Goal: Task Accomplishment & Management: Manage account settings

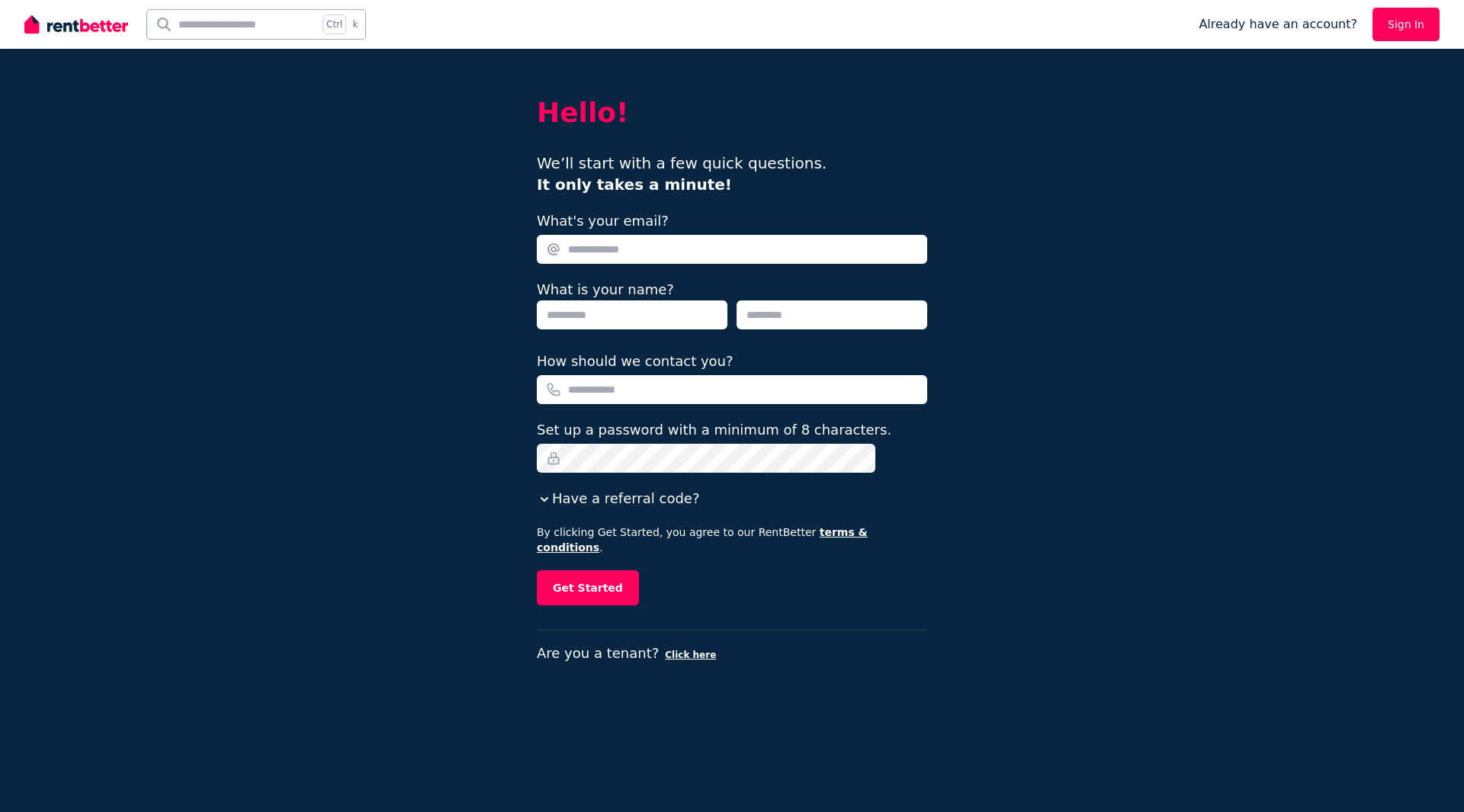
click at [1397, 19] on link "Sign In" at bounding box center [1406, 25] width 67 height 34
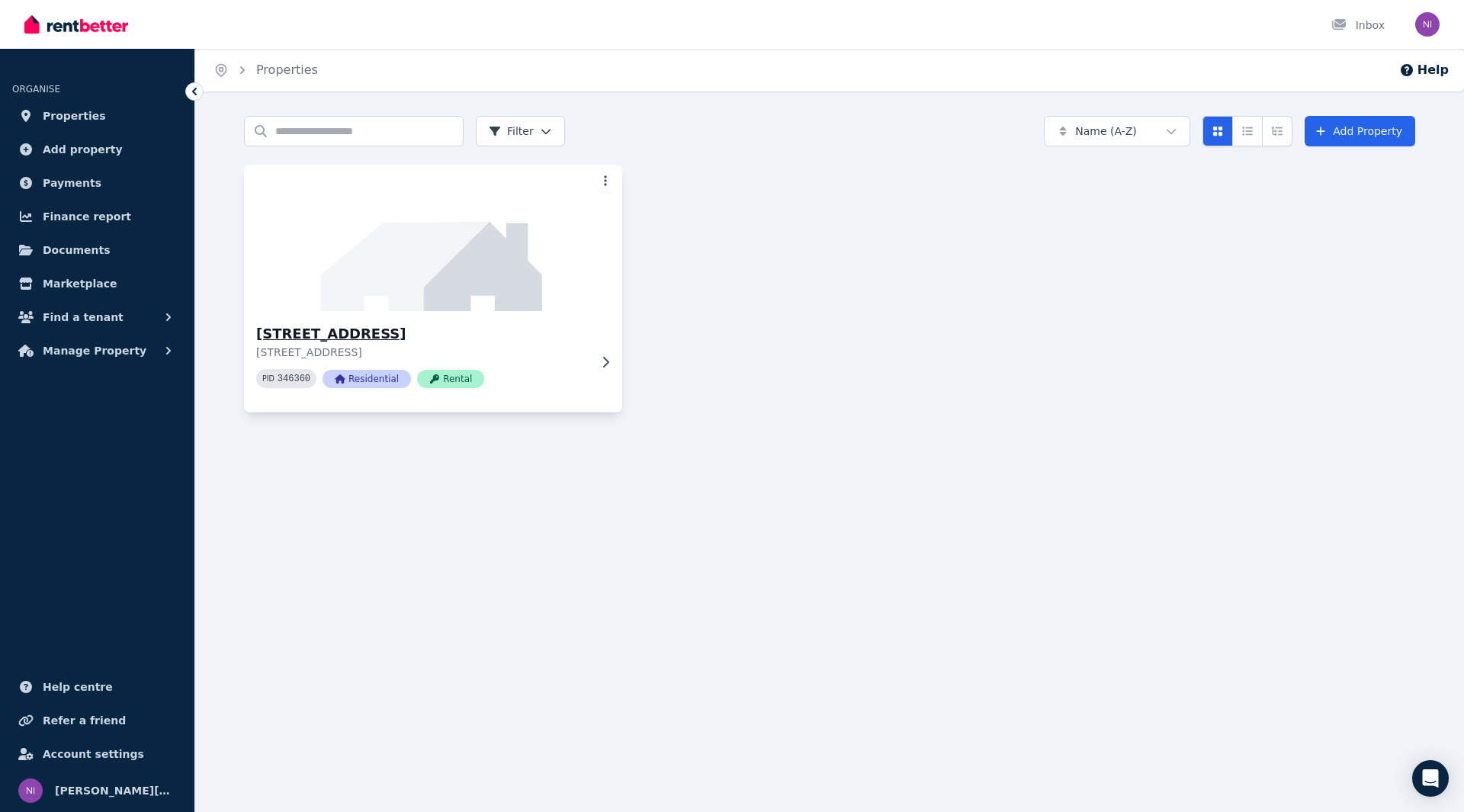
click at [444, 378] on span "Rental" at bounding box center [451, 378] width 67 height 19
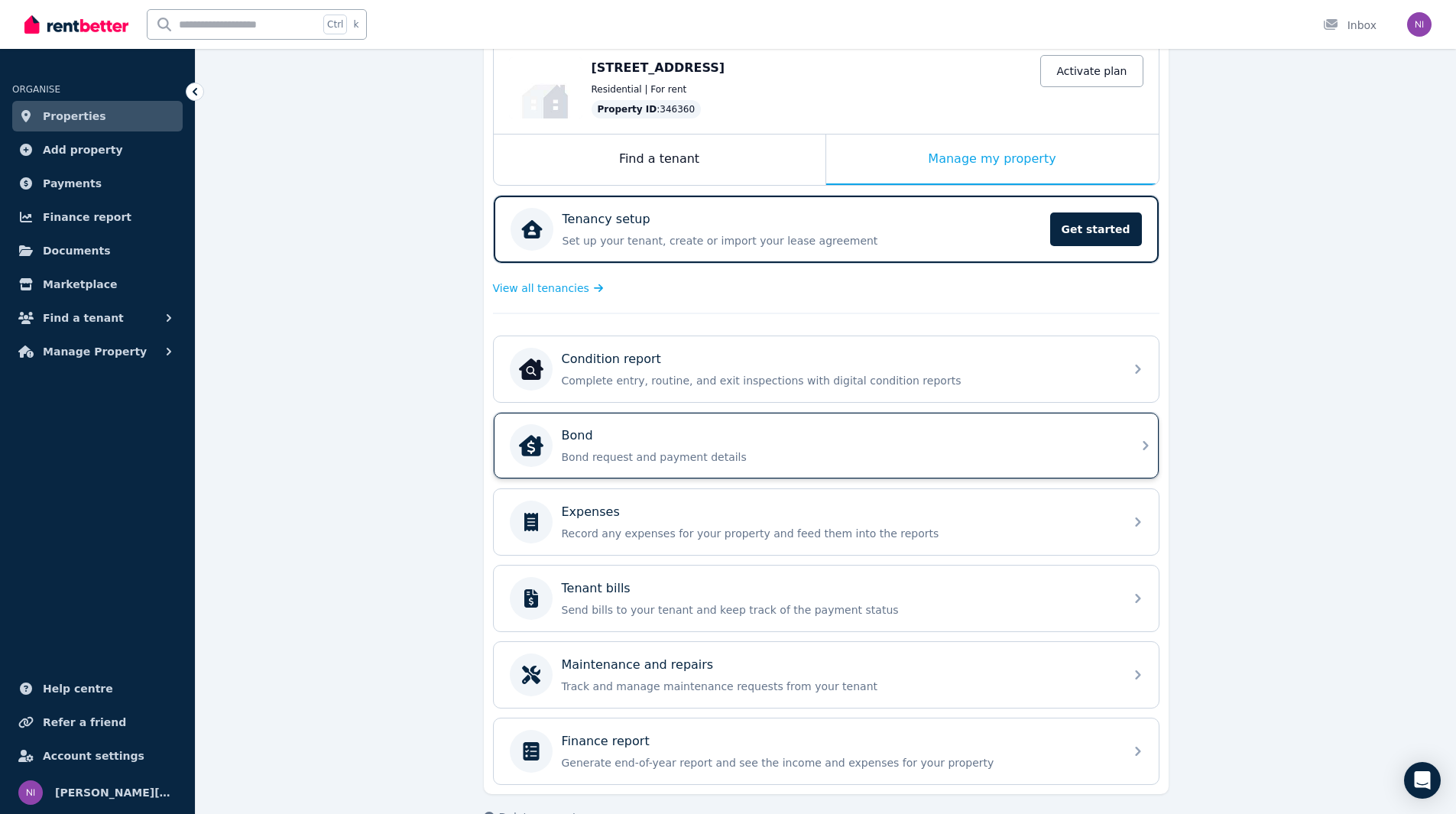
scroll to position [204, 0]
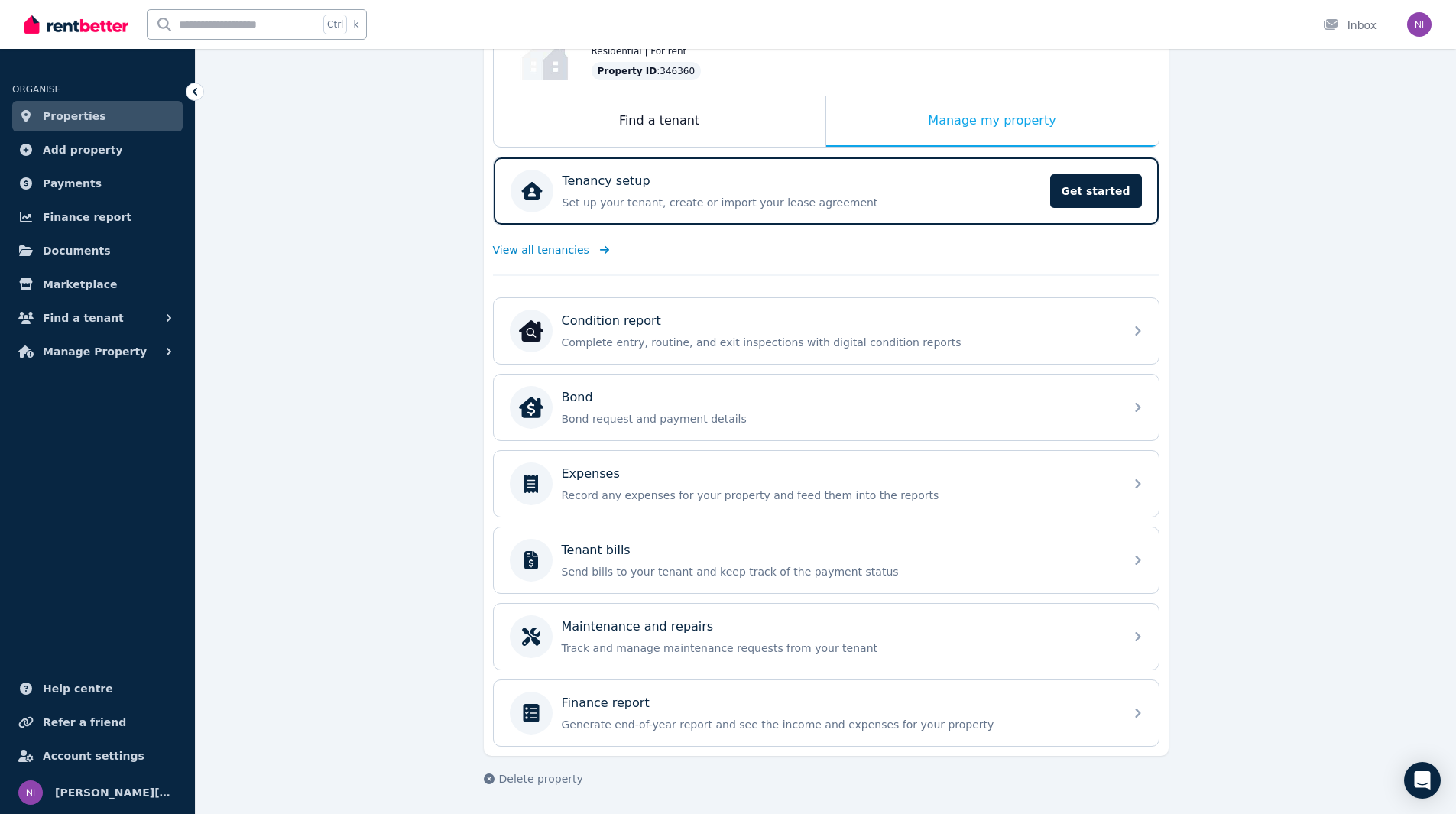
click at [543, 248] on span "View all tenancies" at bounding box center [541, 249] width 96 height 15
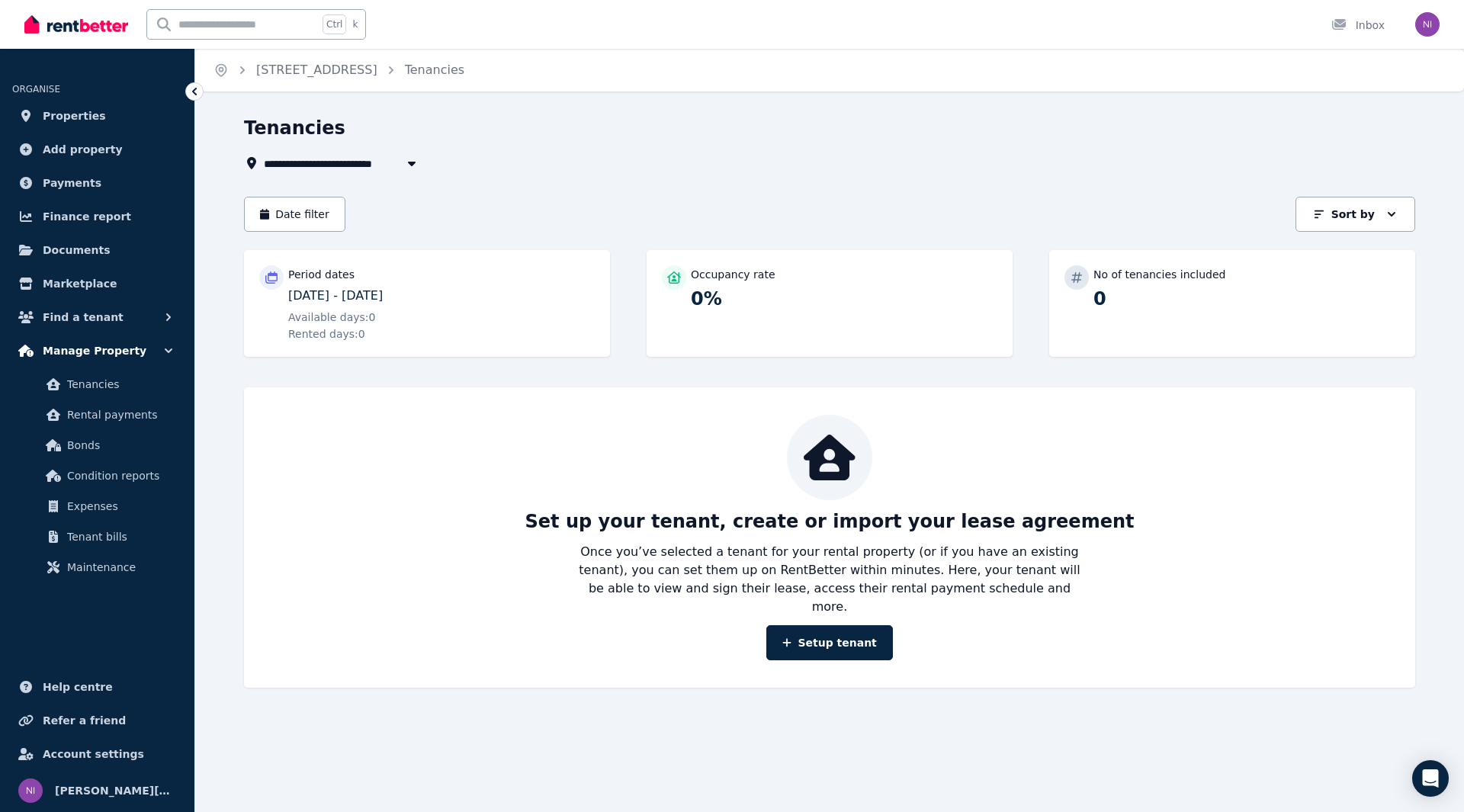
click at [88, 350] on span "Manage Property" at bounding box center [94, 350] width 104 height 19
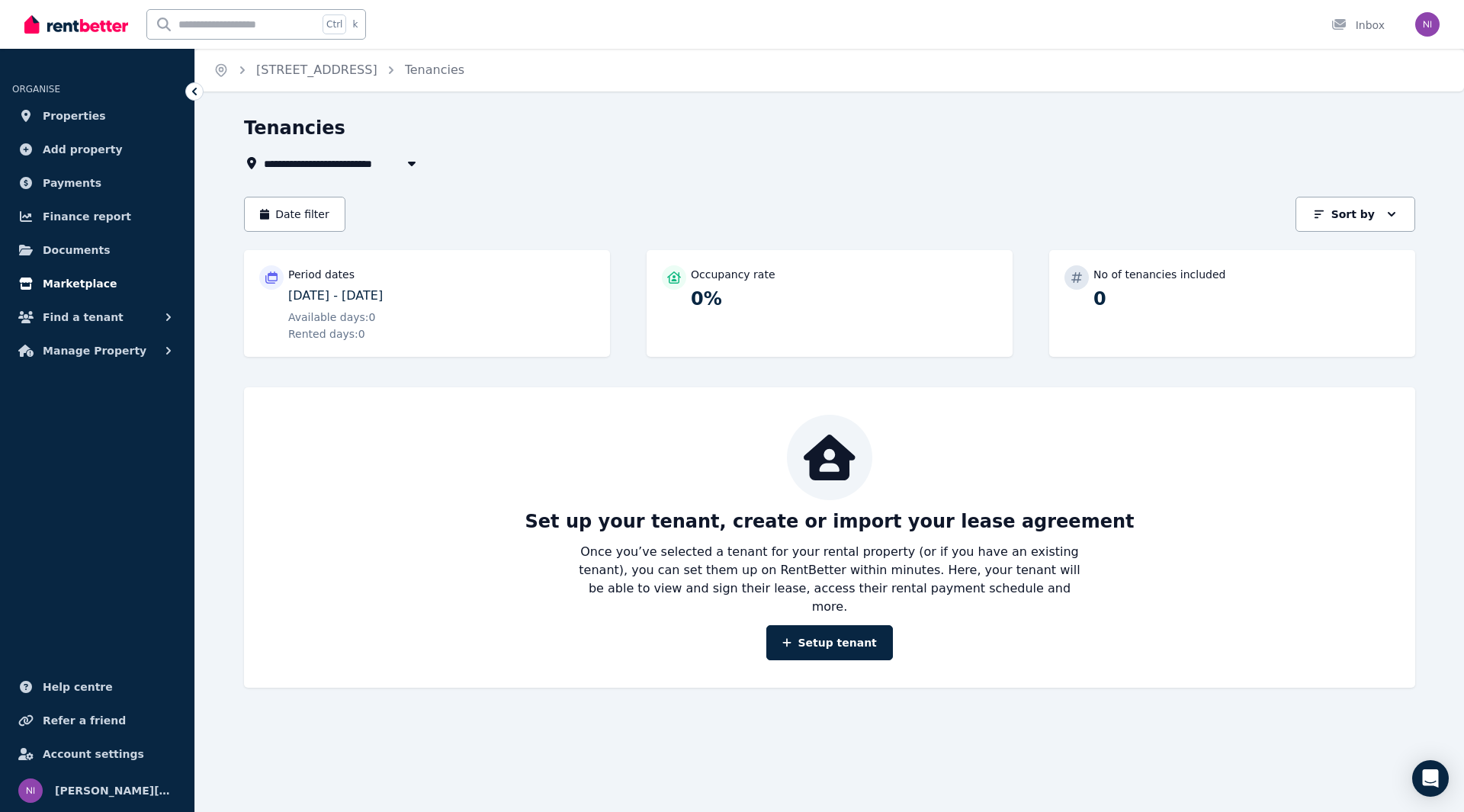
click at [77, 285] on span "Marketplace" at bounding box center [79, 283] width 74 height 19
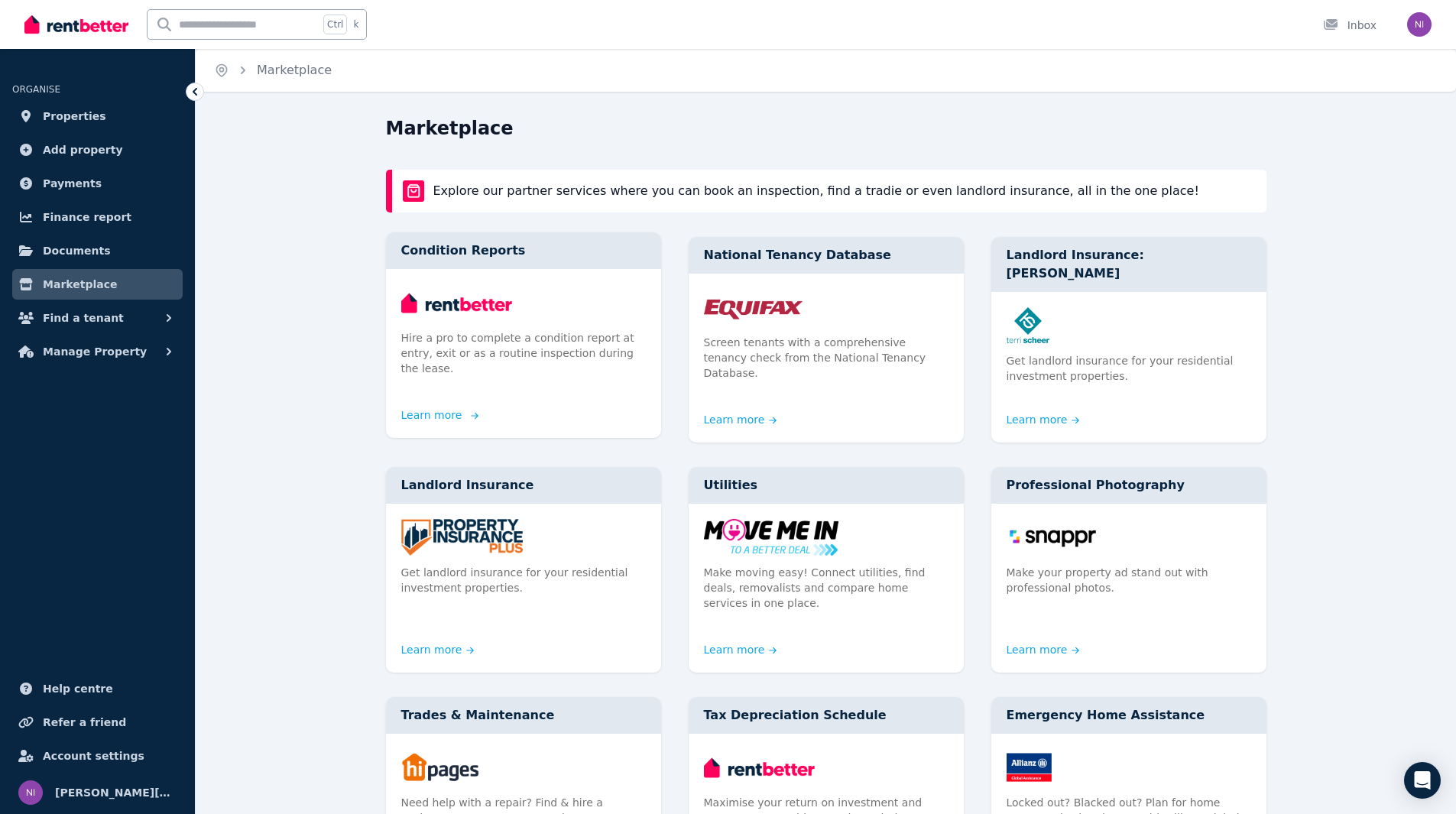
click at [463, 324] on div "Hire a pro to complete a condition report at entry, exit or as a routine inspec…" at bounding box center [524, 337] width 275 height 137
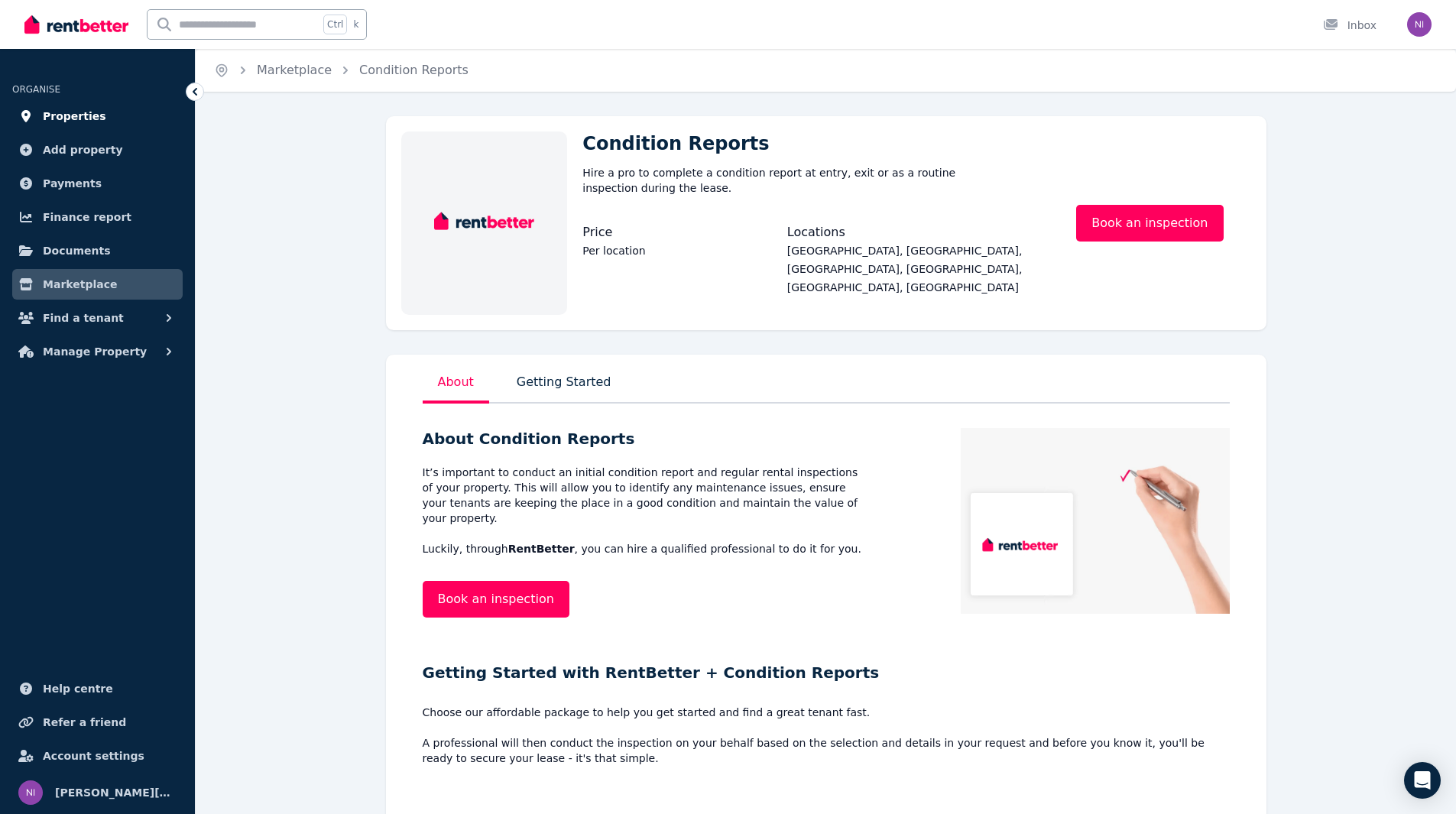
click at [79, 112] on span "Properties" at bounding box center [74, 116] width 63 height 19
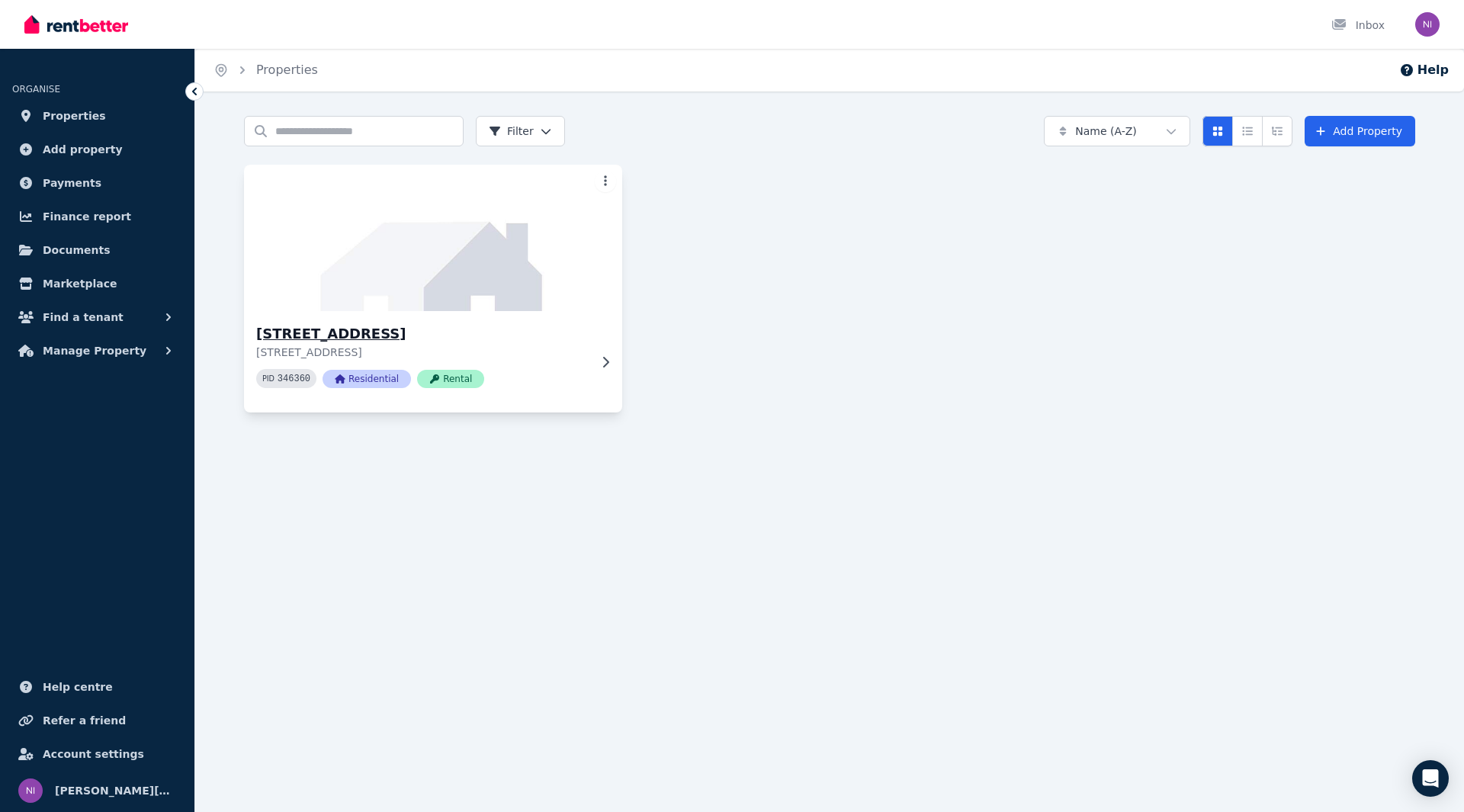
click at [607, 364] on icon at bounding box center [606, 361] width 6 height 11
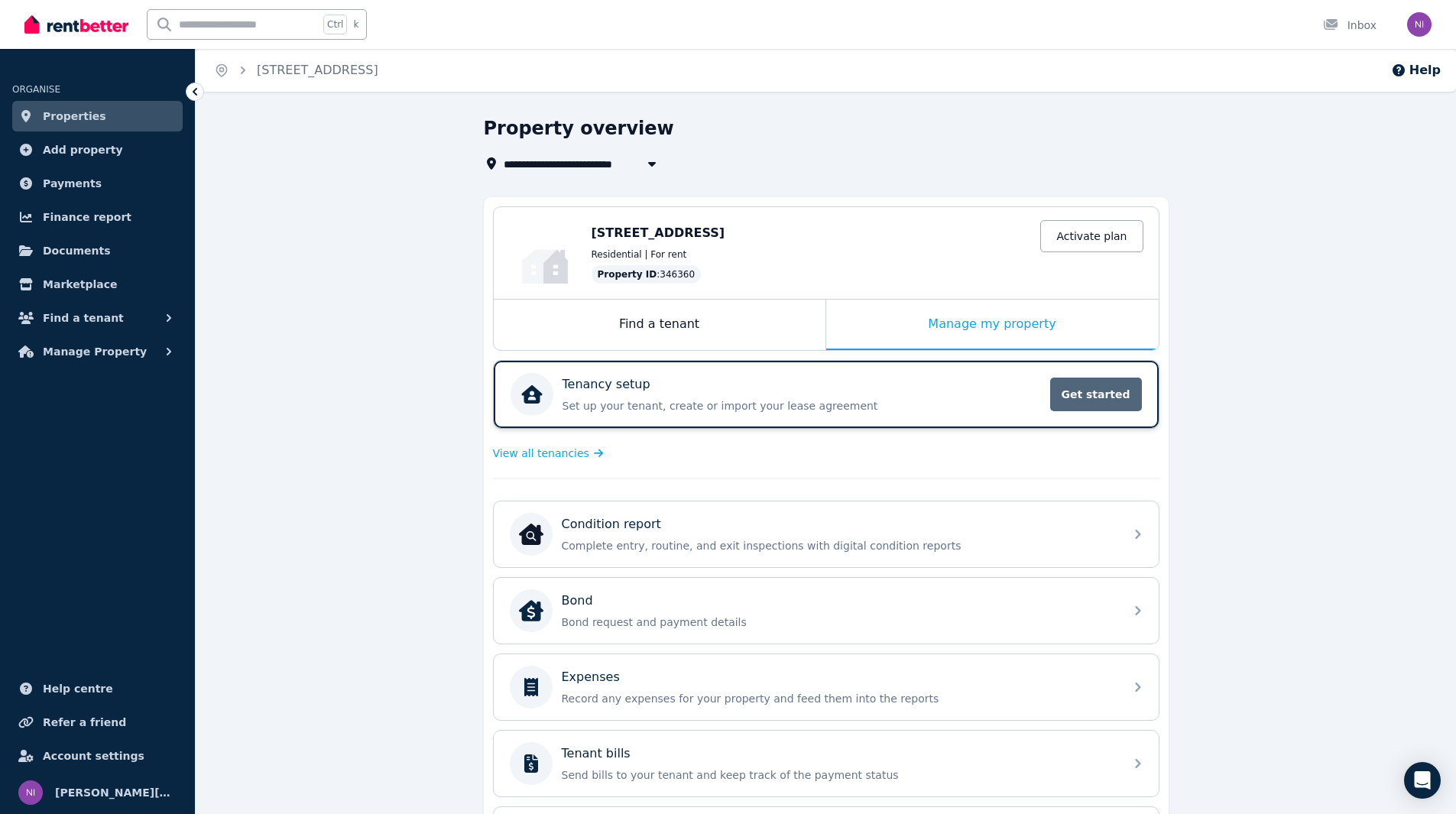
click at [1091, 391] on span "Get started" at bounding box center [1096, 394] width 92 height 34
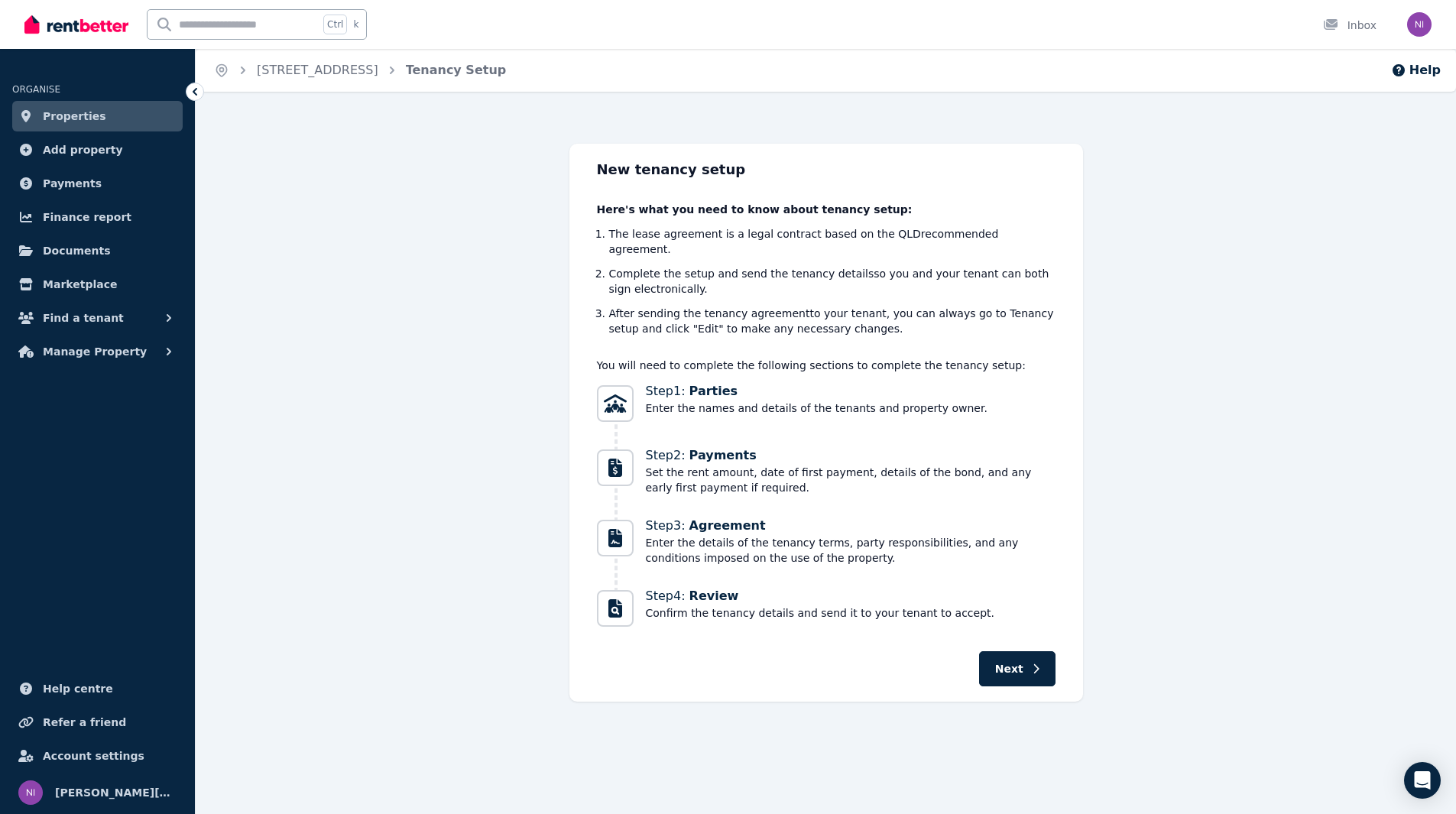
click at [185, 93] on ul "ORGANISE Properties Add property Payments Finance report Documents Marketplace …" at bounding box center [97, 215] width 195 height 302
click at [302, 72] on link "[STREET_ADDRESS]" at bounding box center [317, 69] width 122 height 15
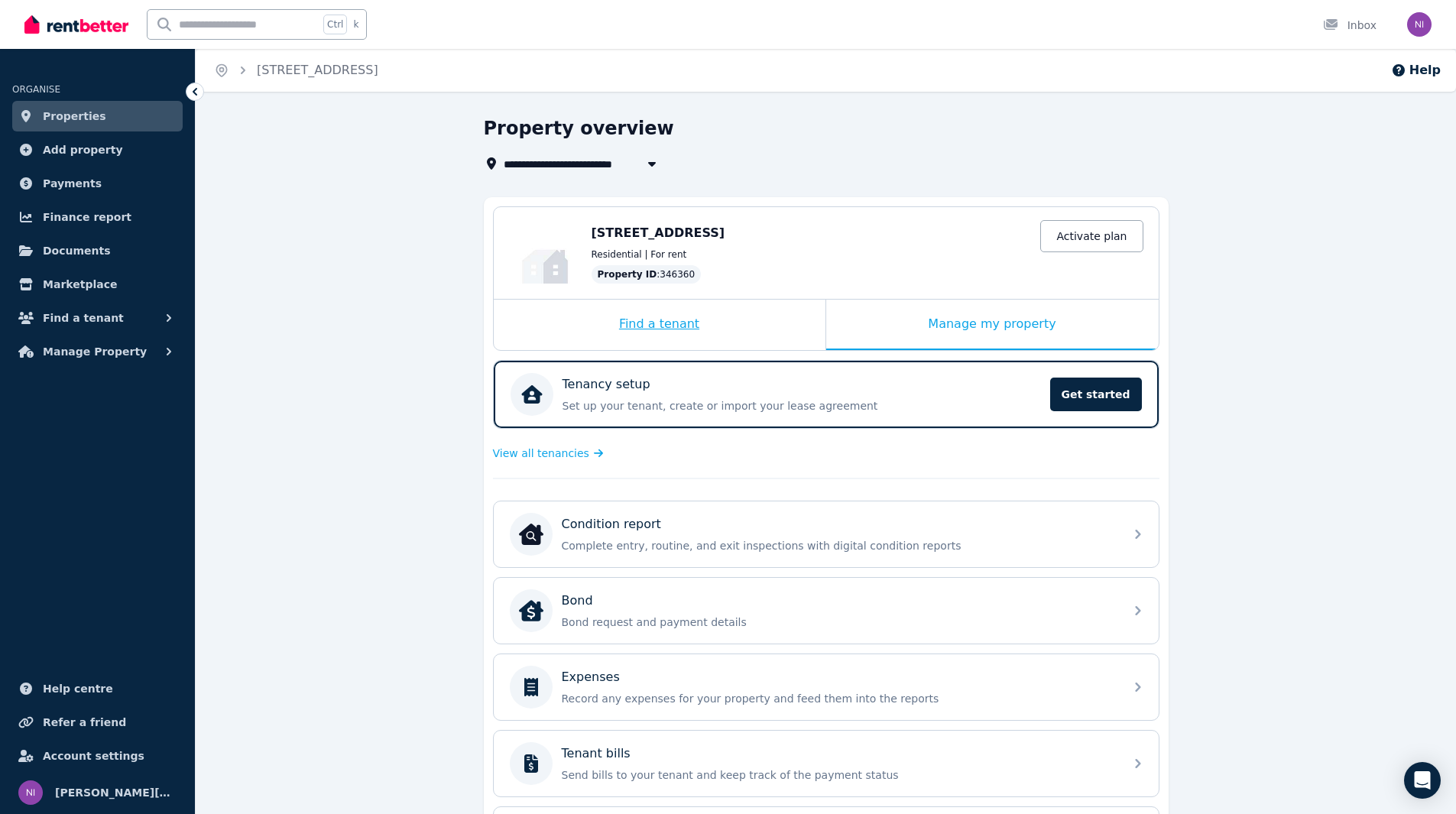
click at [631, 305] on div "Find a tenant" at bounding box center [660, 324] width 332 height 50
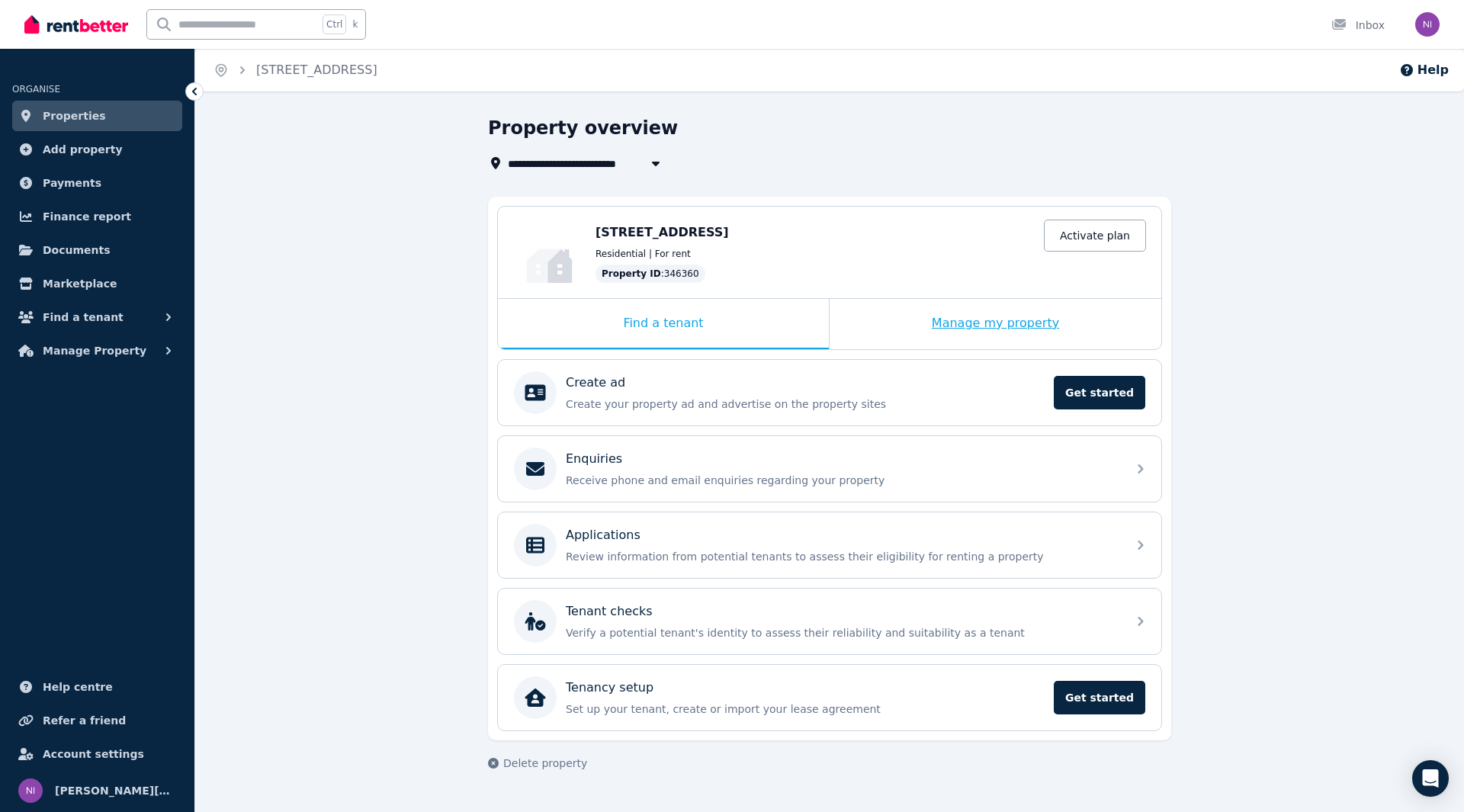
click at [946, 320] on div "Manage my property" at bounding box center [995, 323] width 331 height 50
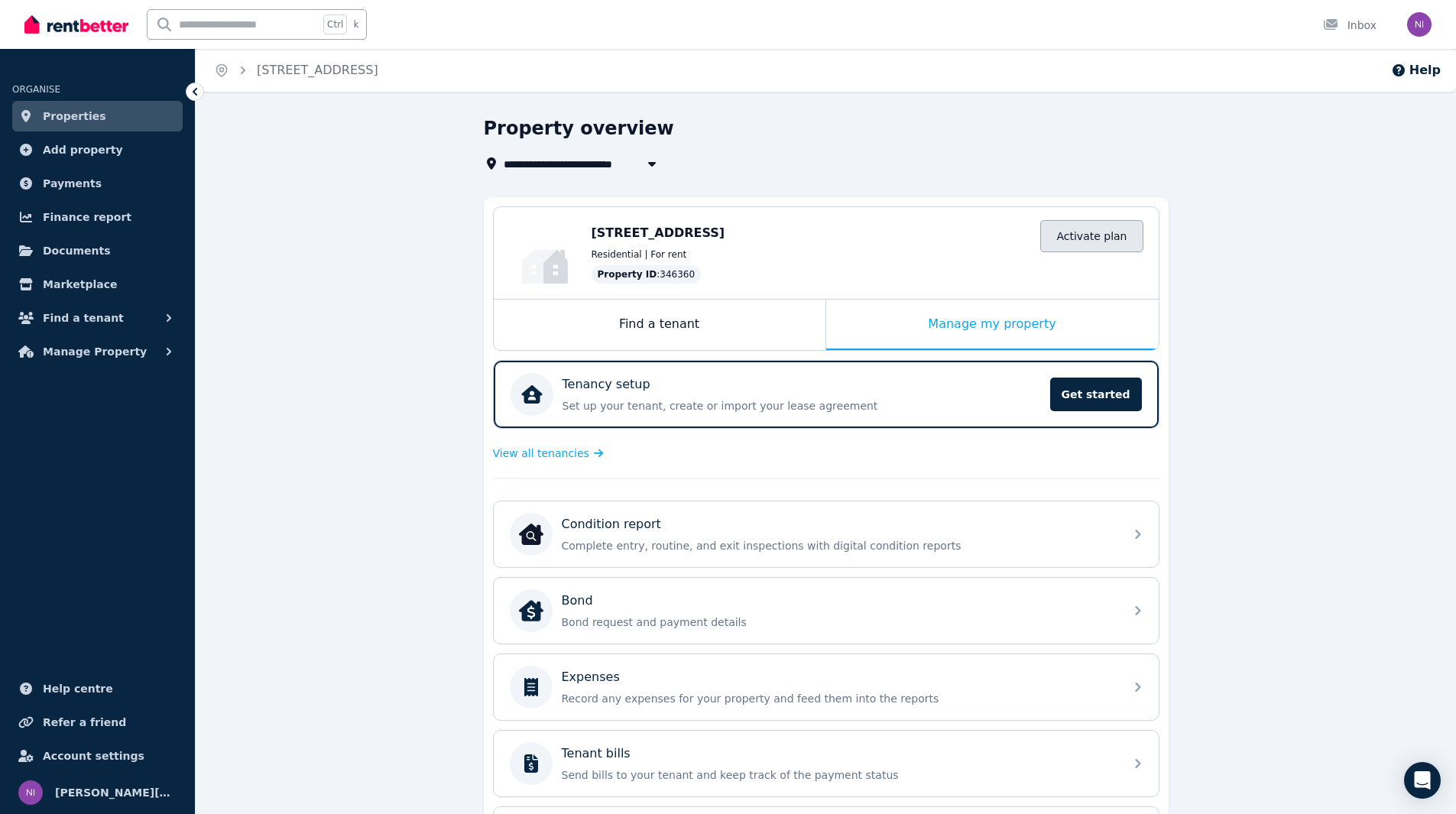
click at [1106, 247] on link "Activate plan" at bounding box center [1091, 236] width 103 height 32
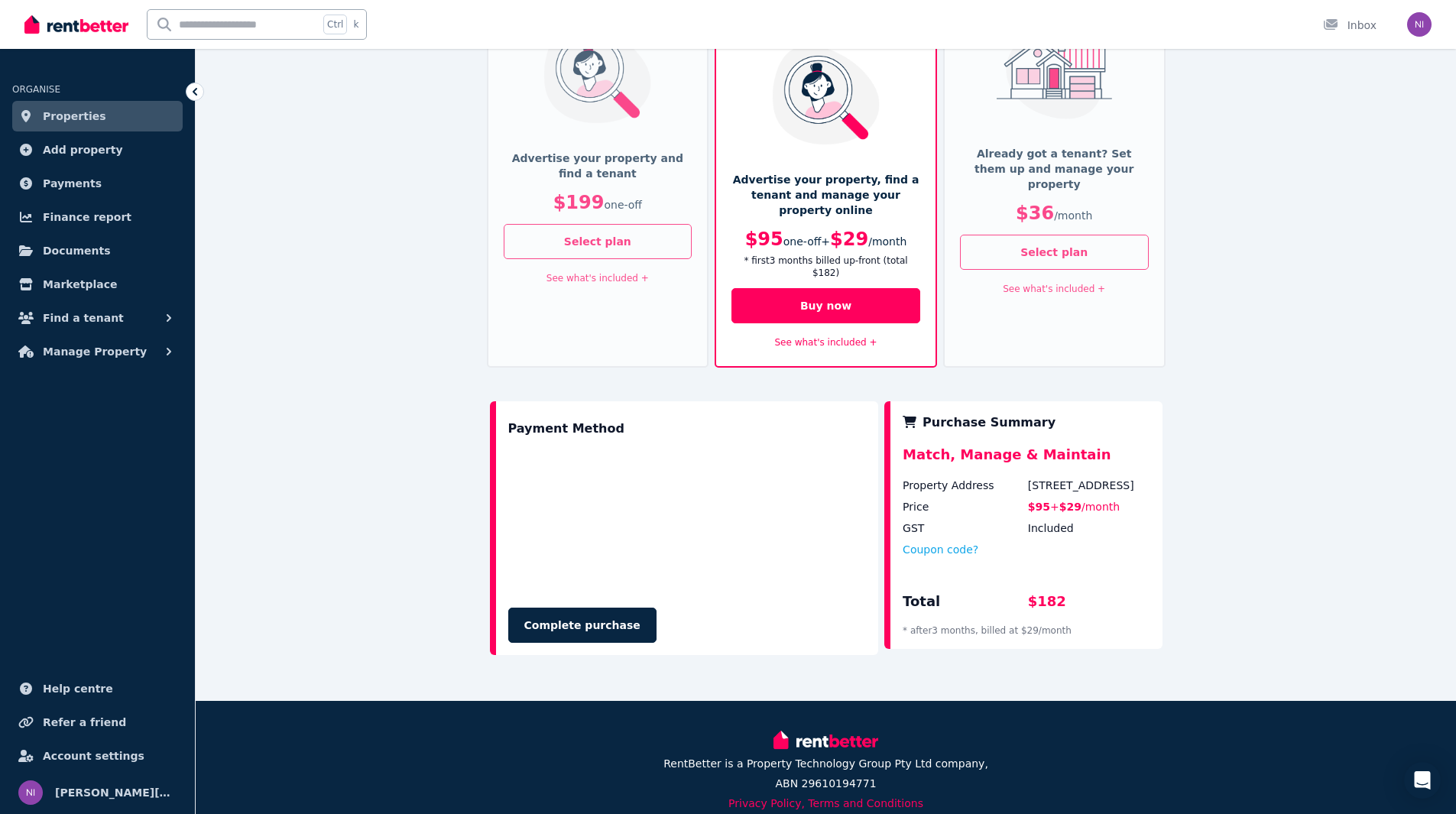
scroll to position [228, 0]
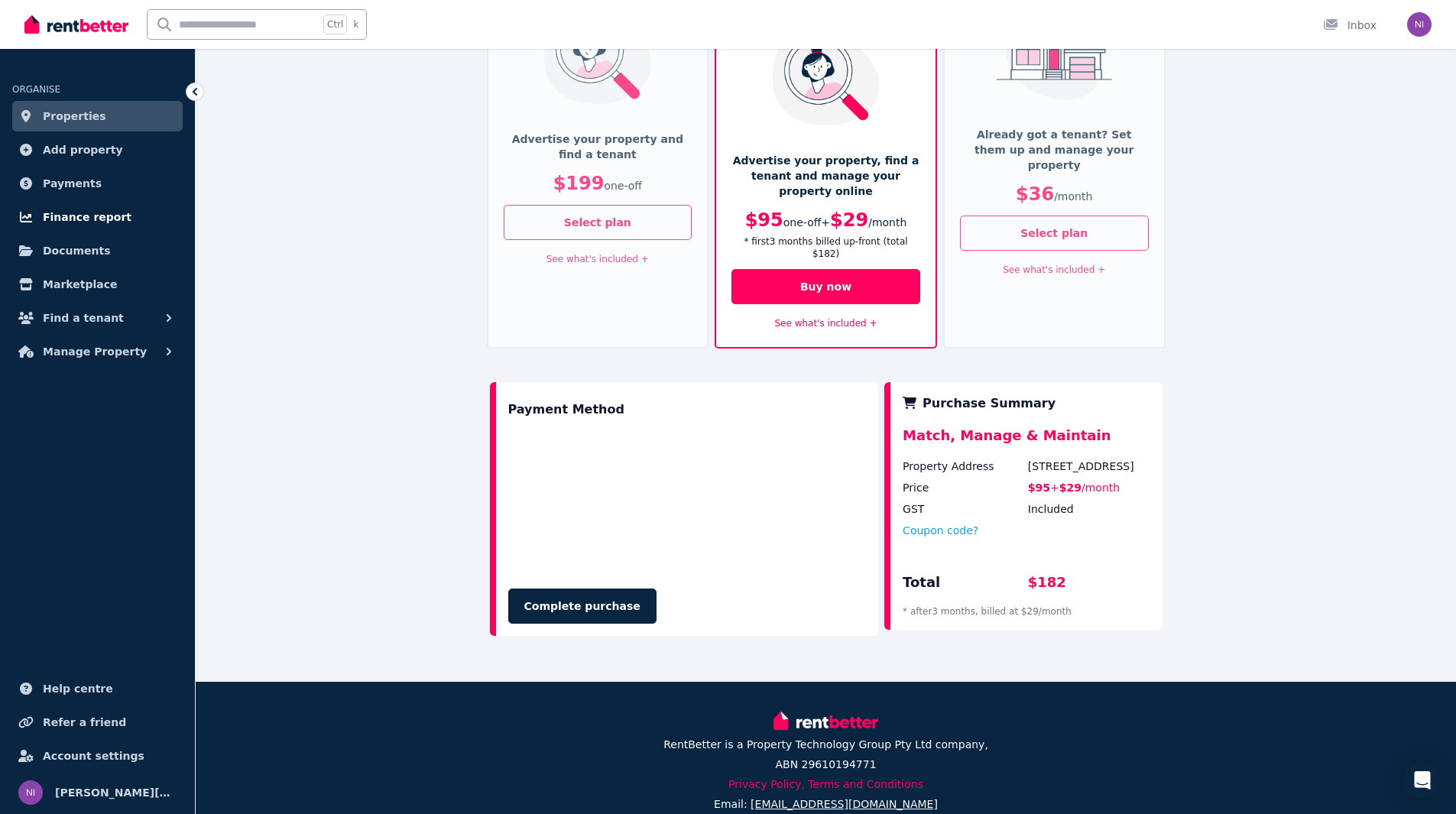
click at [69, 214] on span "Finance report" at bounding box center [87, 216] width 89 height 19
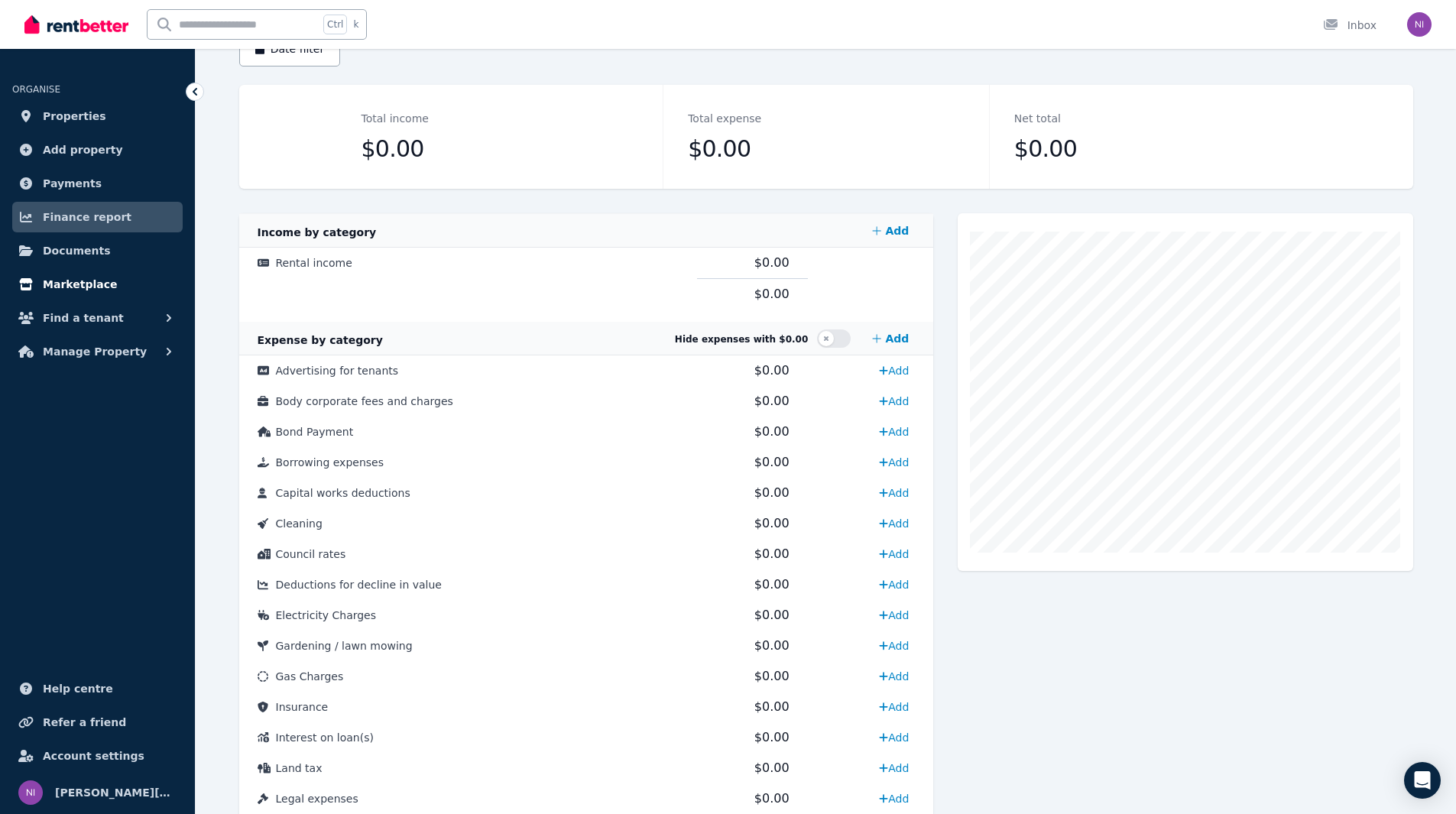
scroll to position [142, 0]
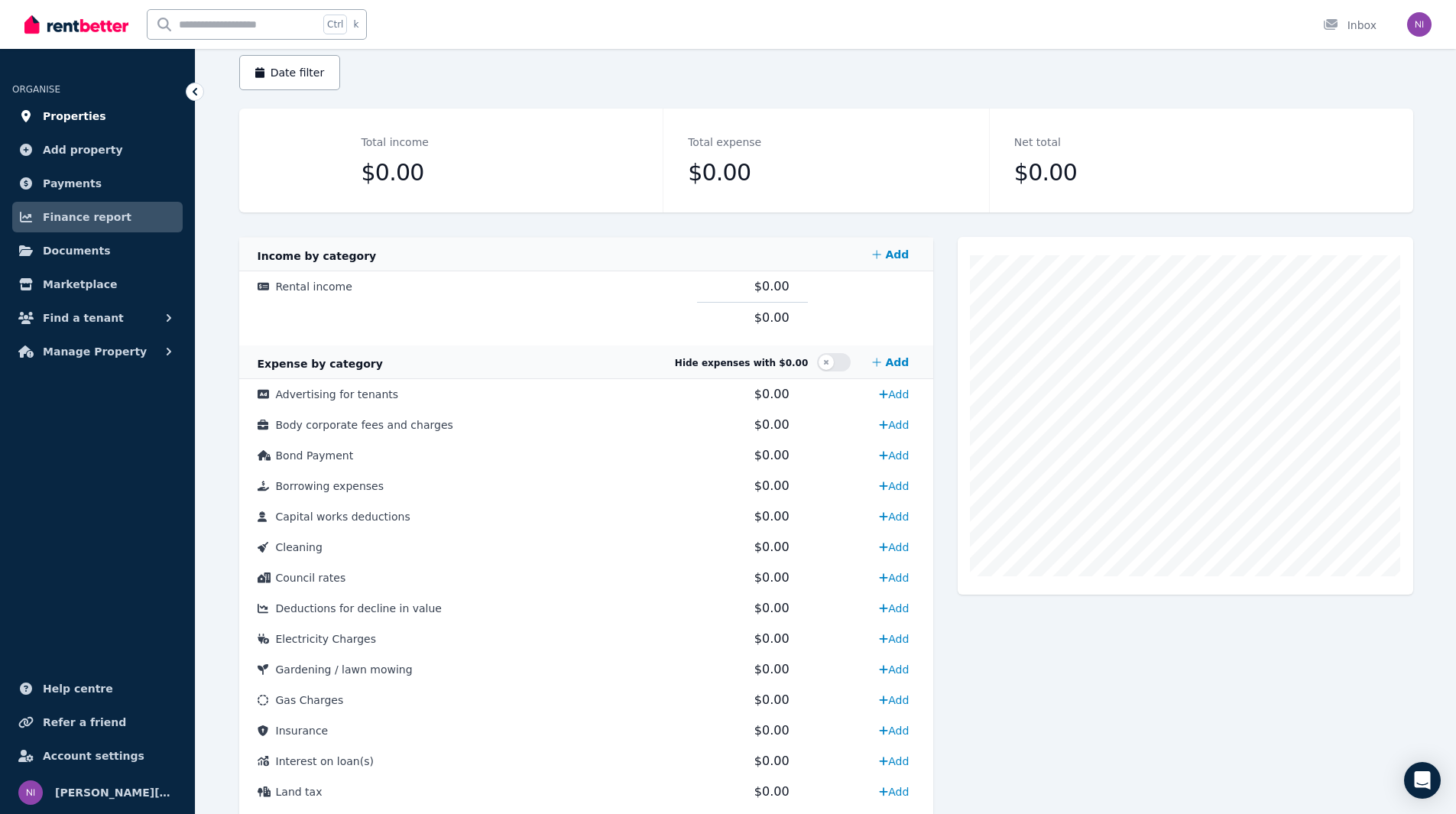
click at [55, 118] on span "Properties" at bounding box center [74, 116] width 63 height 19
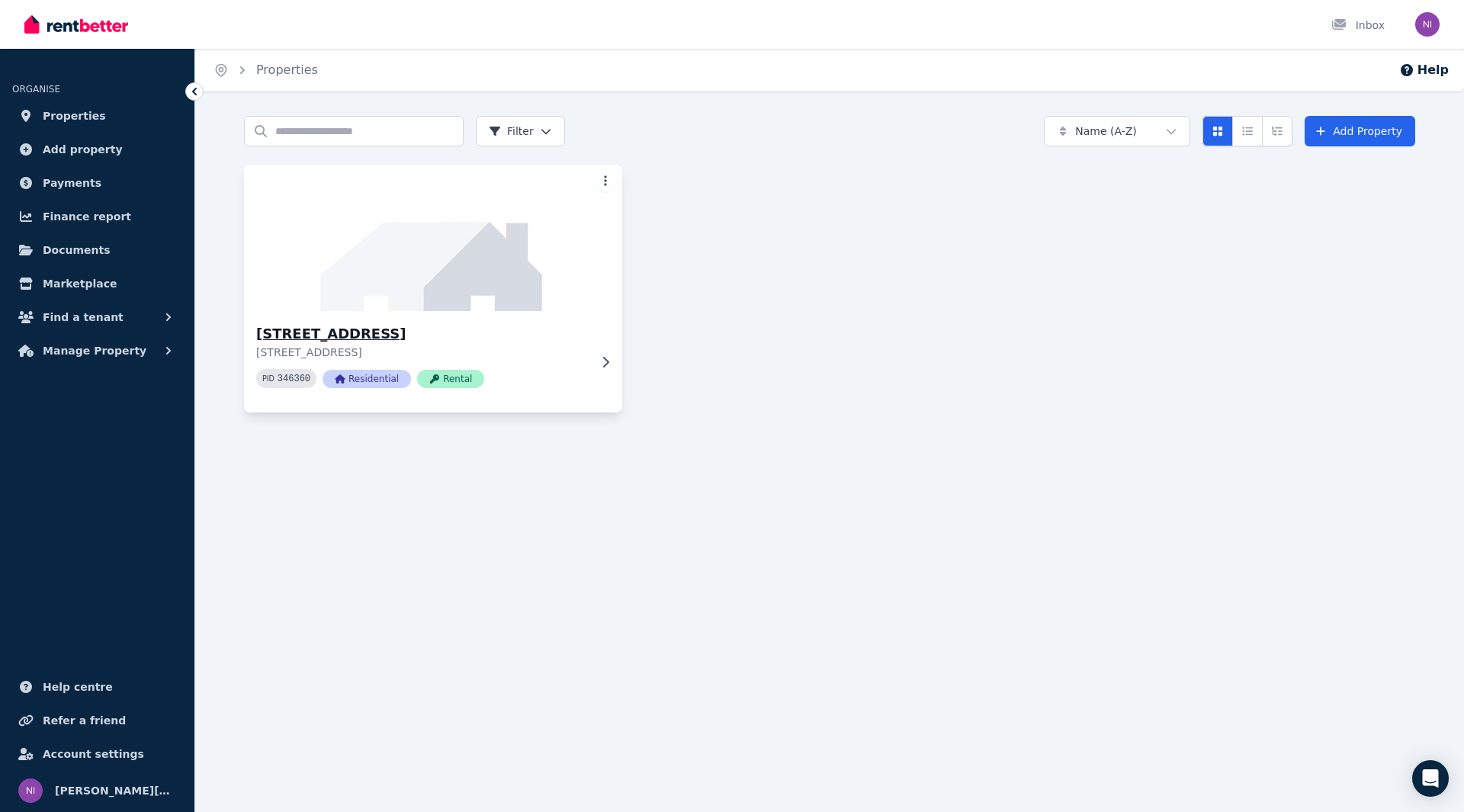
click at [365, 374] on span "Residential" at bounding box center [367, 378] width 89 height 19
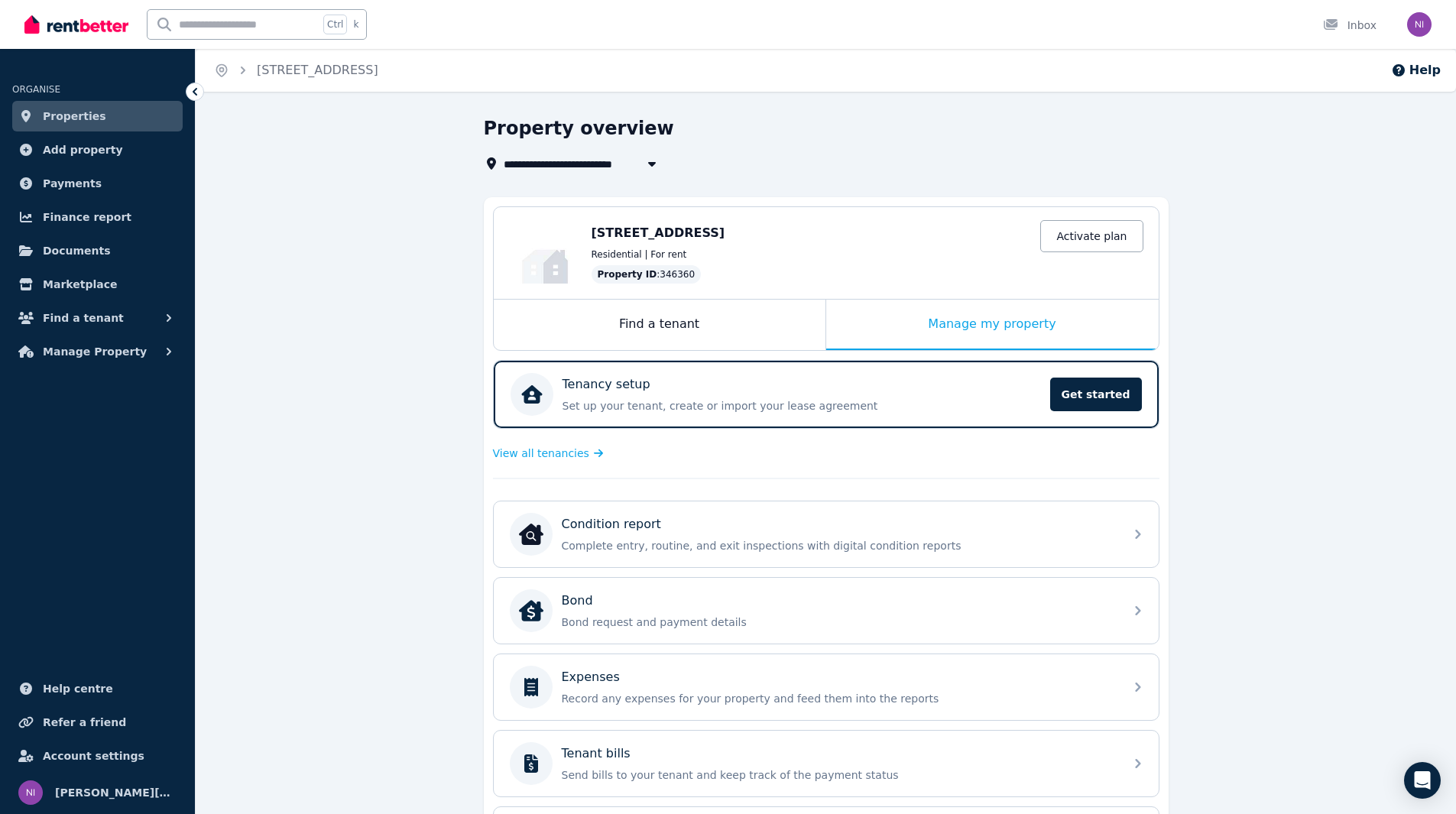
click at [89, 113] on span "Properties" at bounding box center [74, 116] width 63 height 19
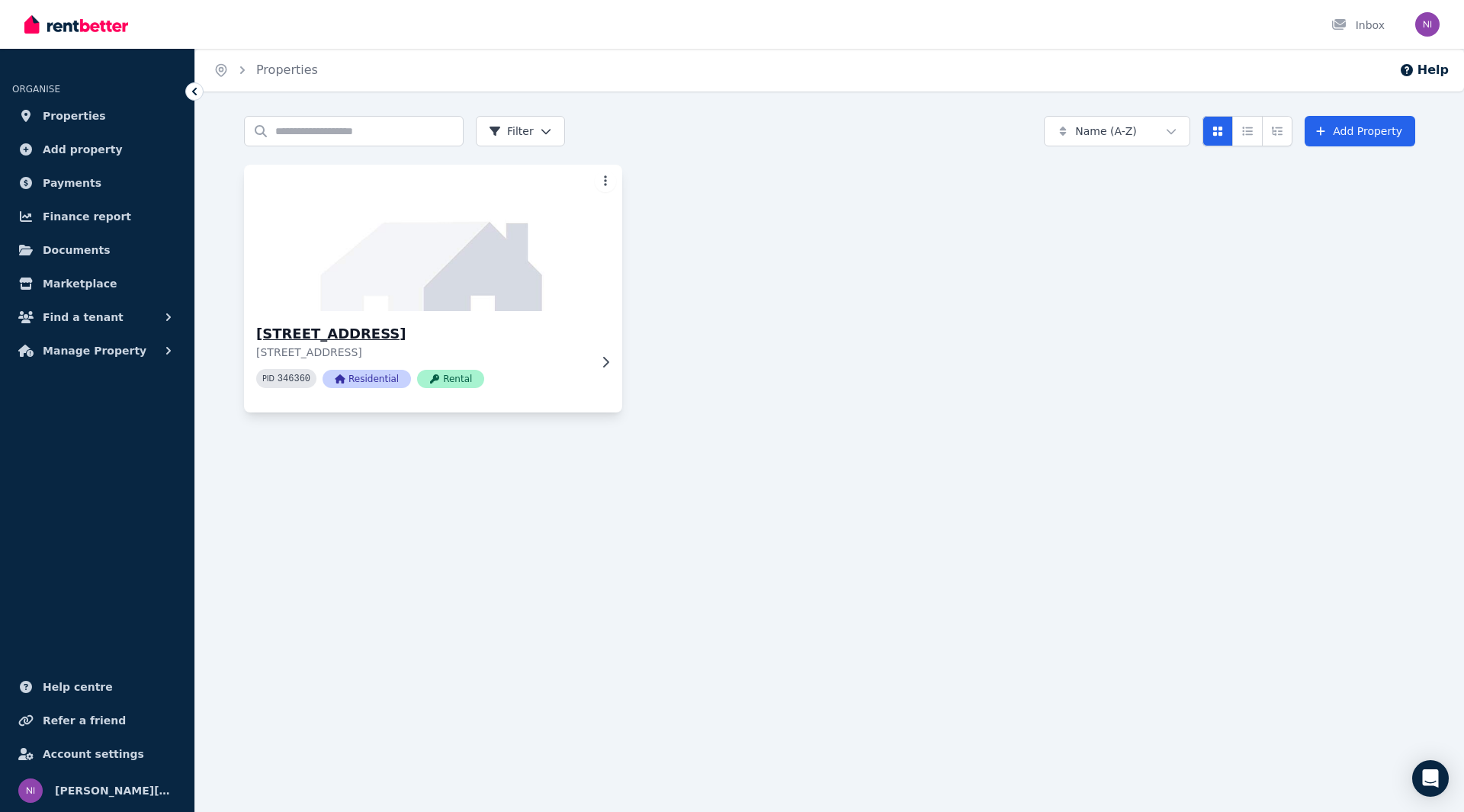
click at [448, 374] on span "Rental" at bounding box center [451, 378] width 67 height 19
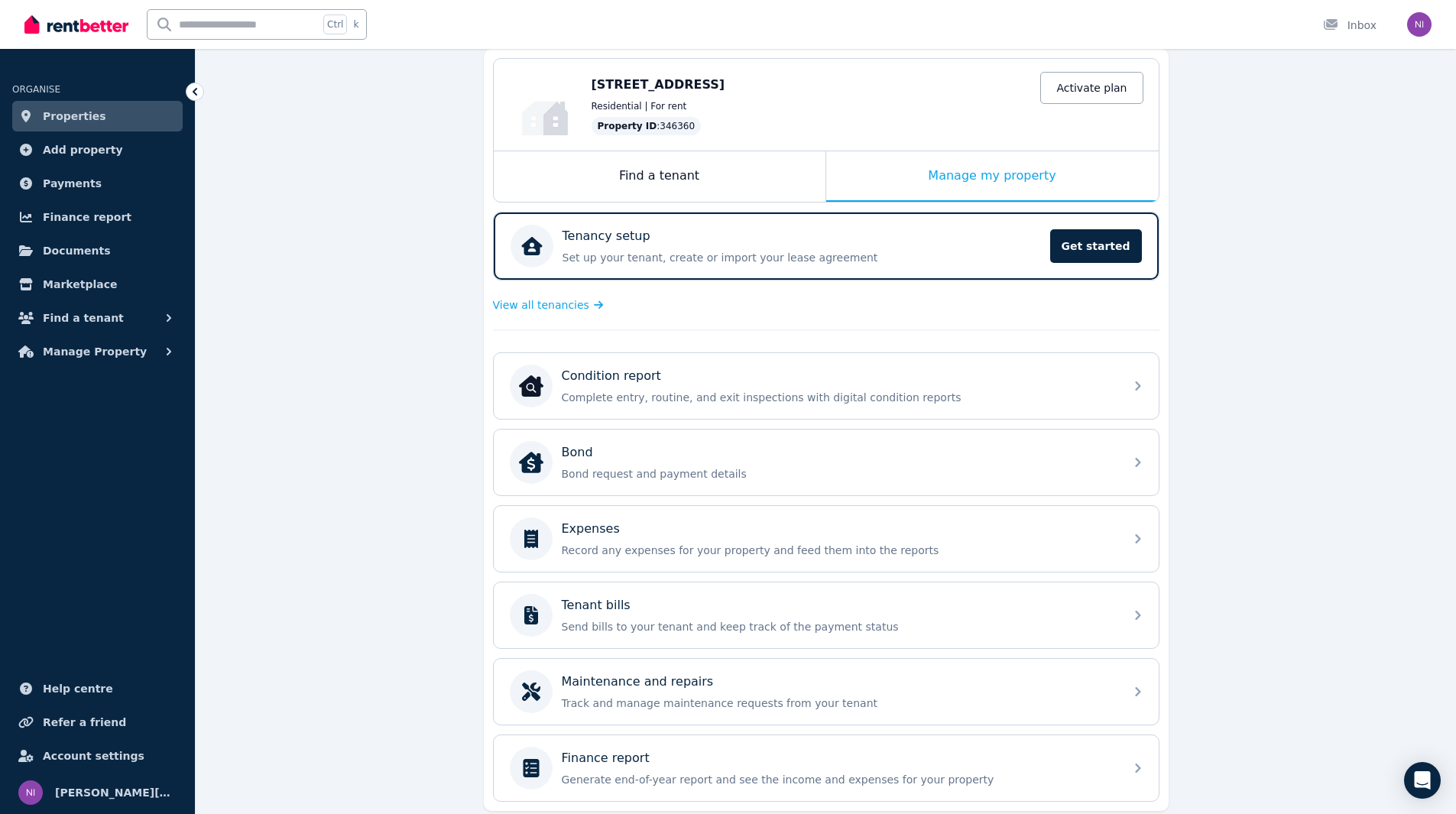
scroll to position [153, 0]
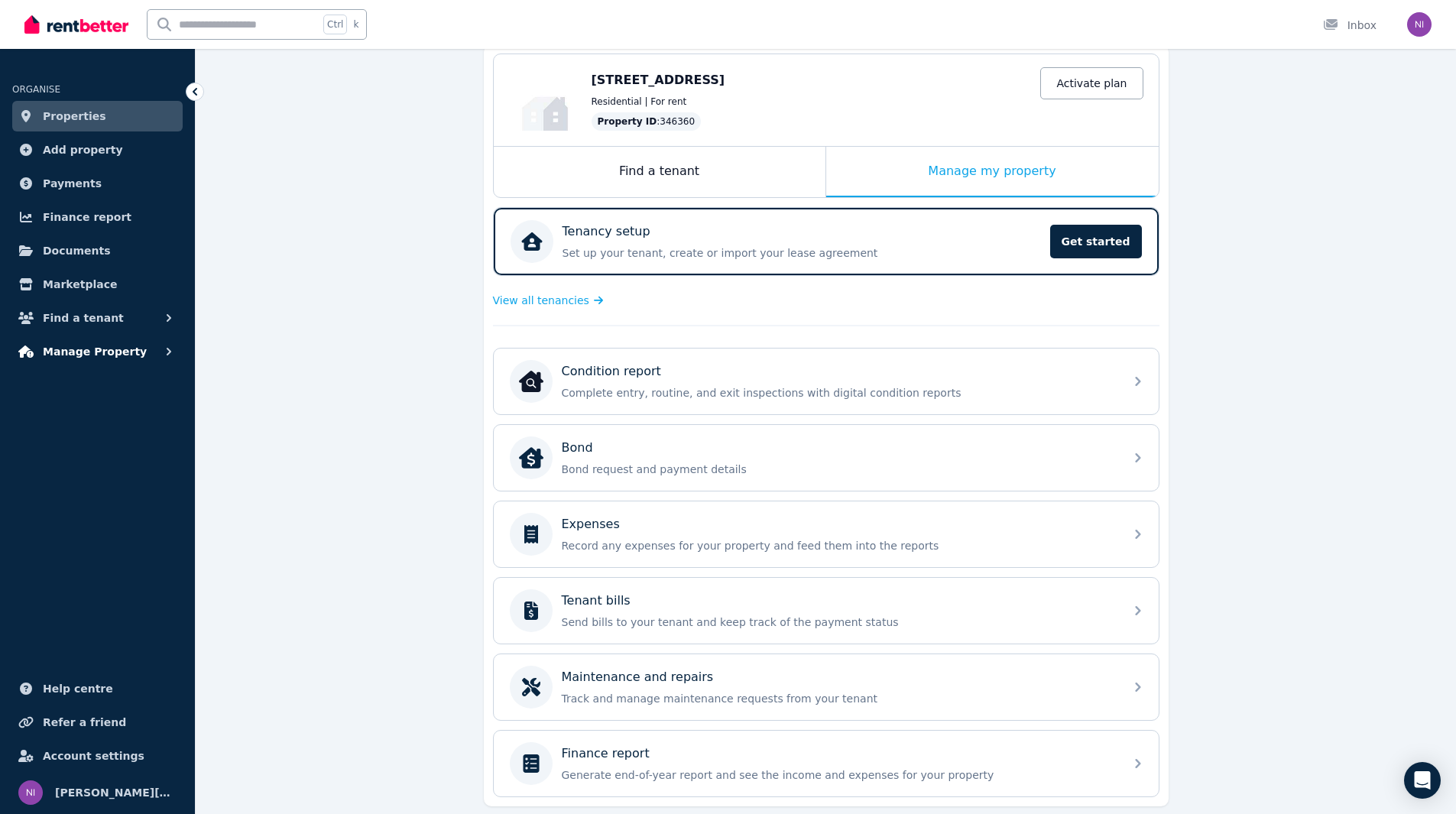
click at [100, 351] on span "Manage Property" at bounding box center [94, 351] width 104 height 19
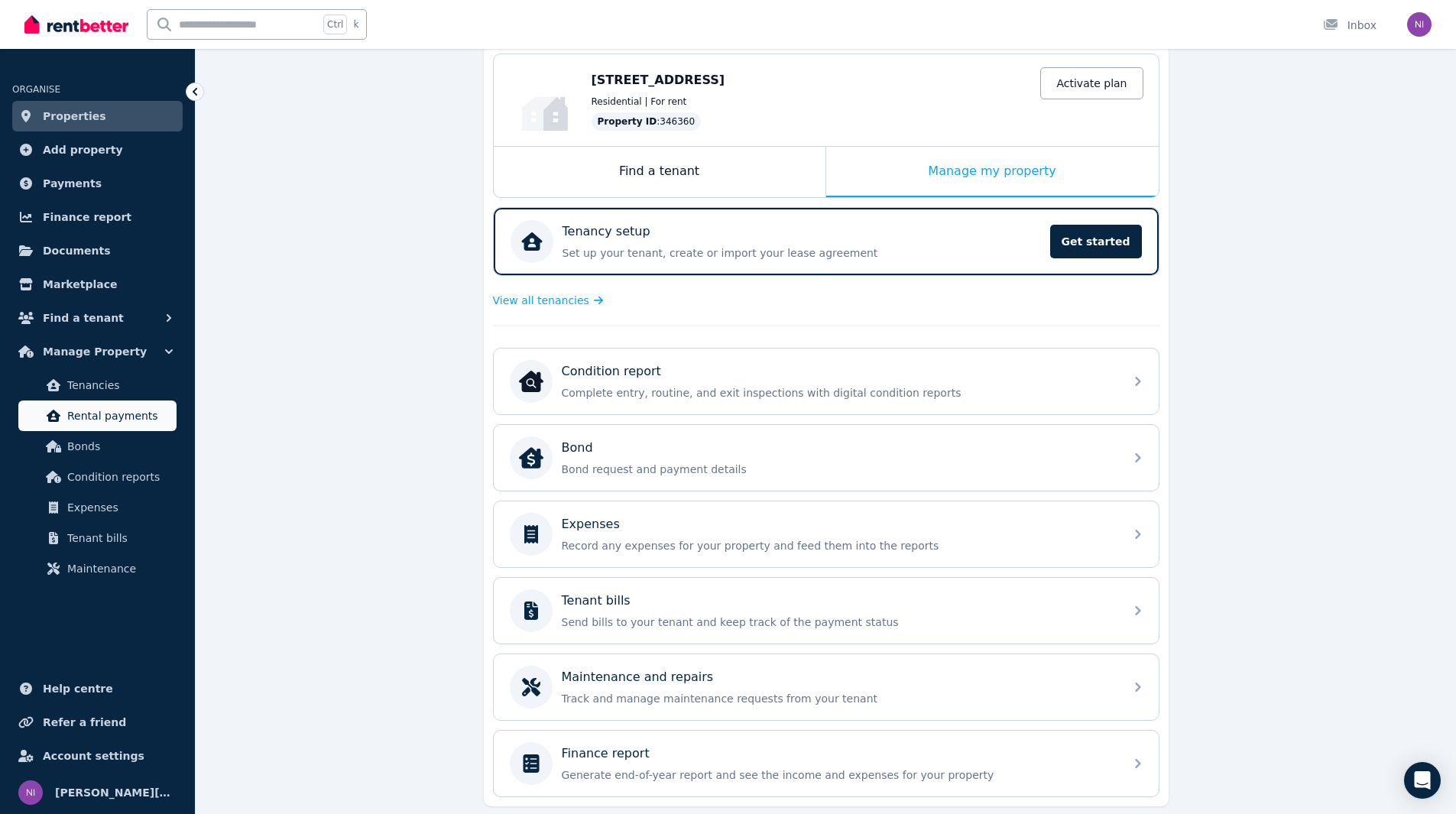
click at [124, 419] on span "Rental payments" at bounding box center [119, 415] width 103 height 19
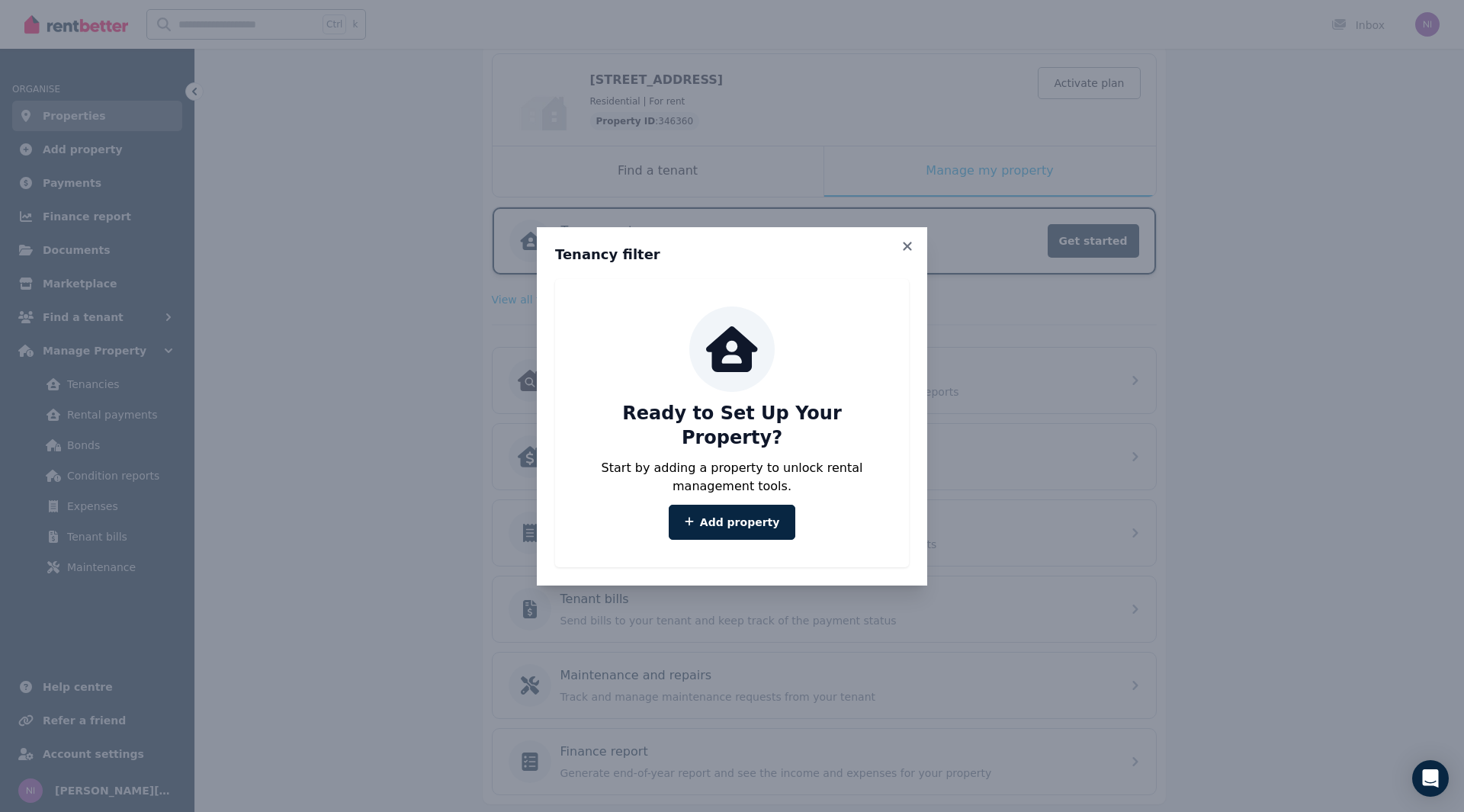
click at [909, 253] on icon at bounding box center [907, 246] width 15 height 14
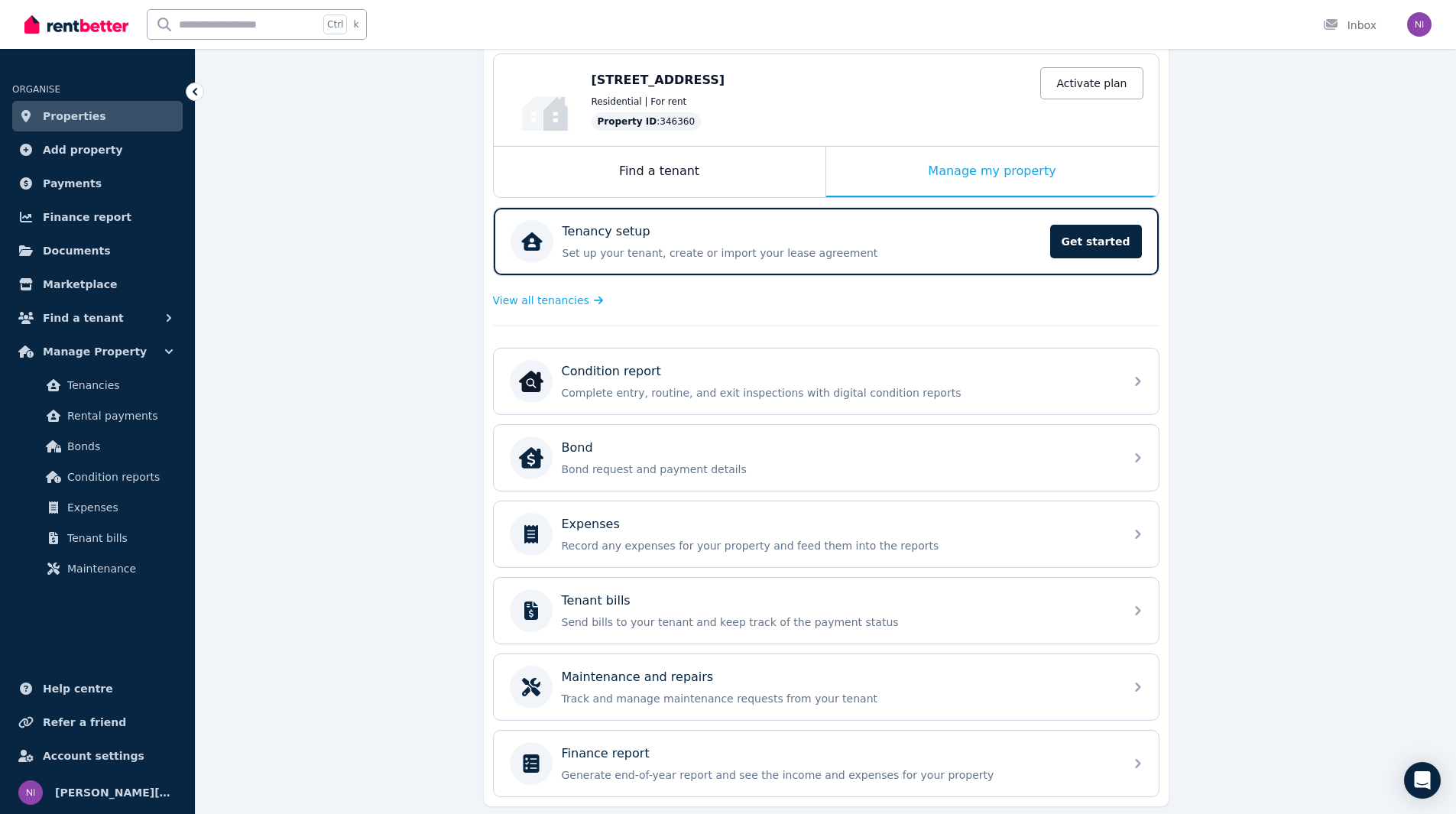
click at [67, 28] on img at bounding box center [76, 24] width 104 height 23
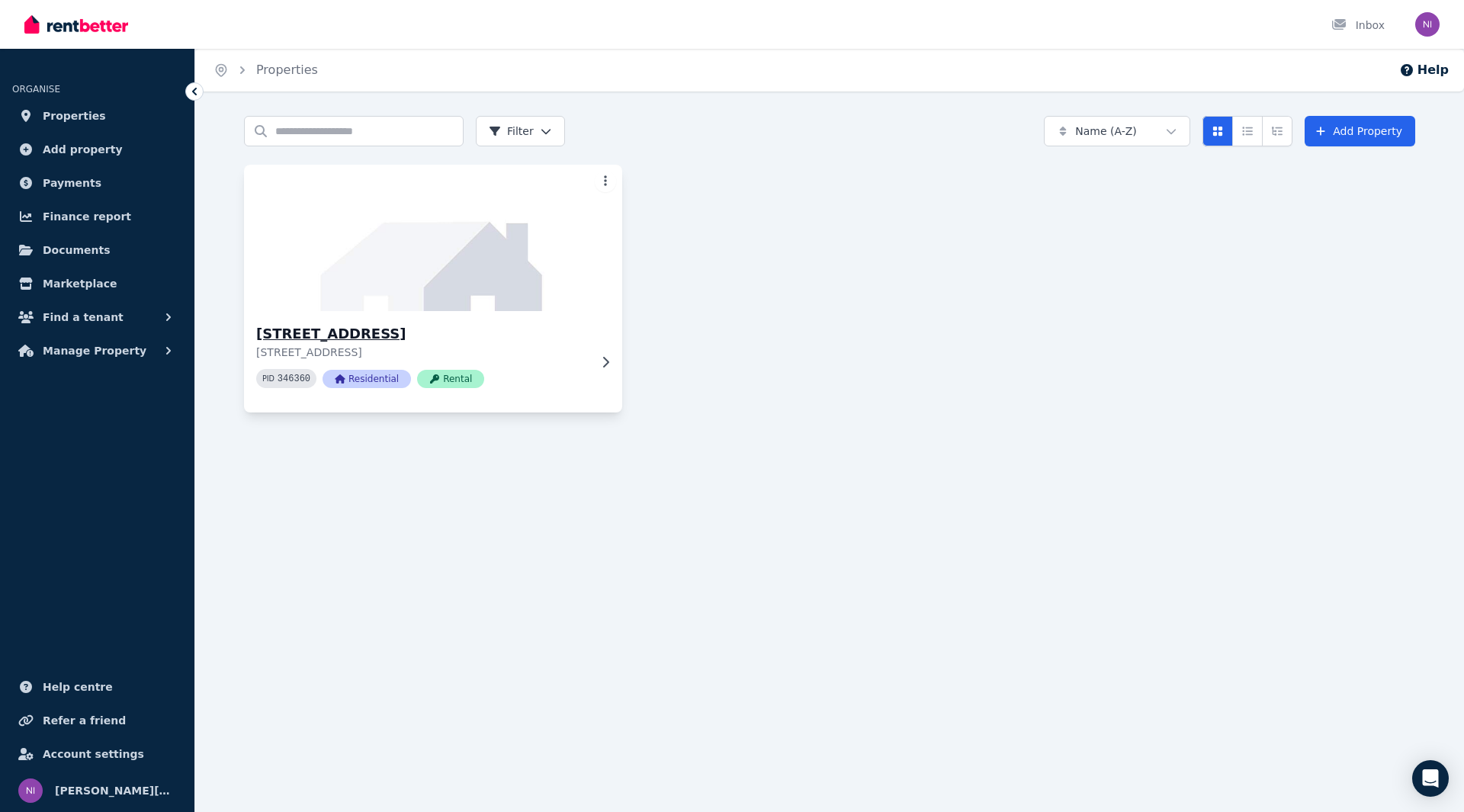
click at [455, 285] on img at bounding box center [433, 237] width 397 height 154
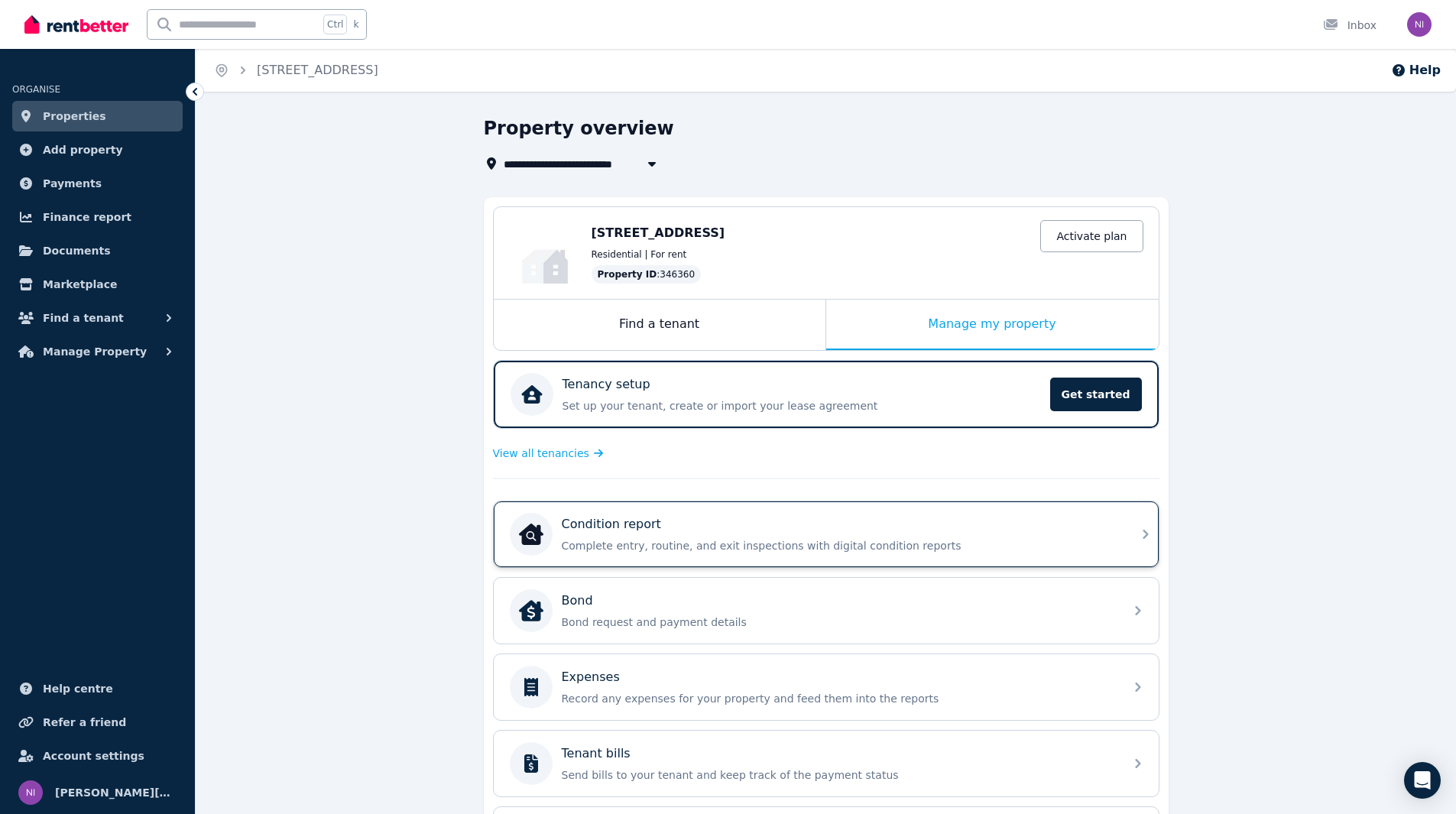
click at [729, 537] on p "Complete entry, routine, and exit inspections with digital condition reports" at bounding box center [838, 544] width 554 height 15
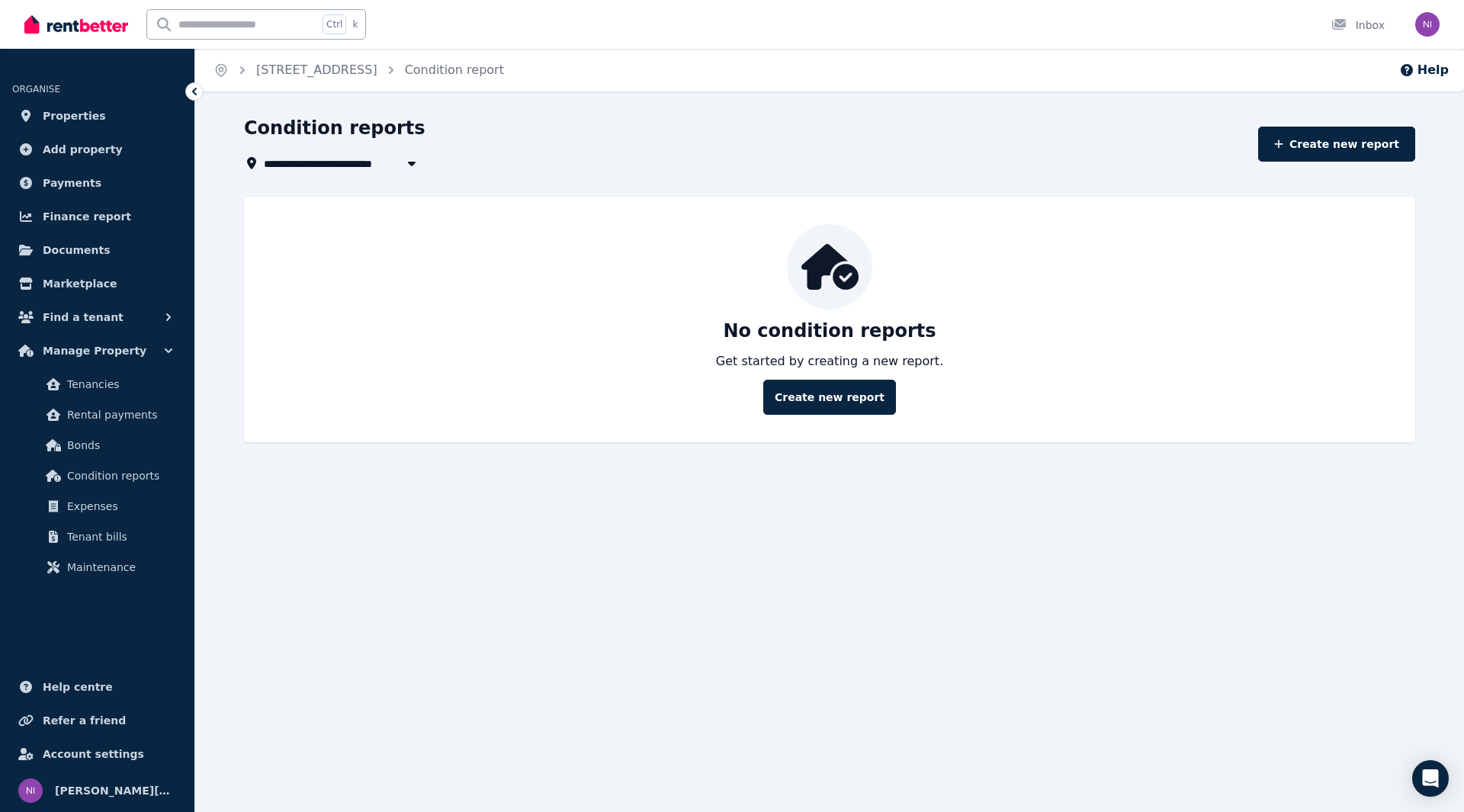
click at [193, 89] on icon at bounding box center [193, 91] width 15 height 15
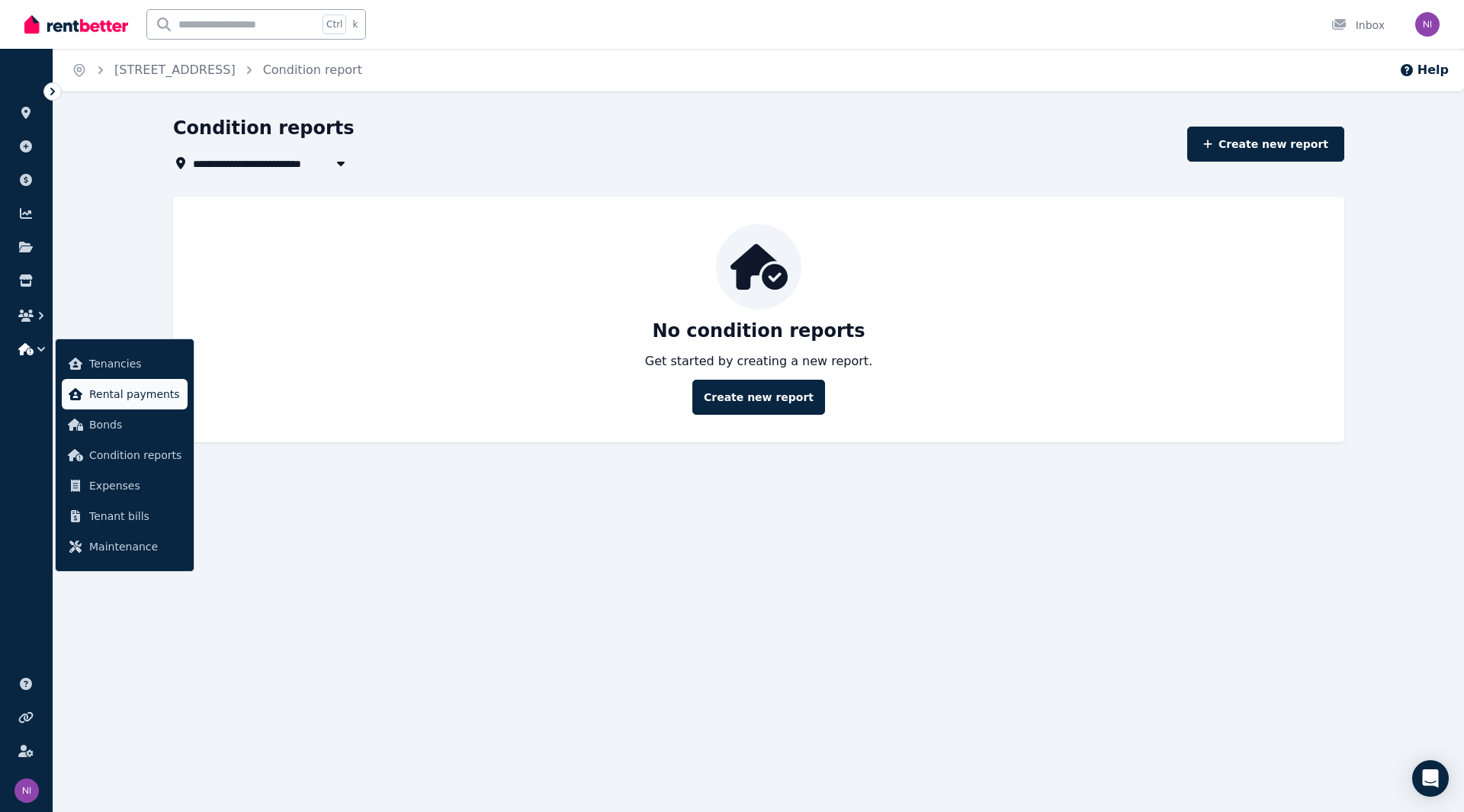
click at [108, 398] on span "Rental payments" at bounding box center [135, 394] width 93 height 19
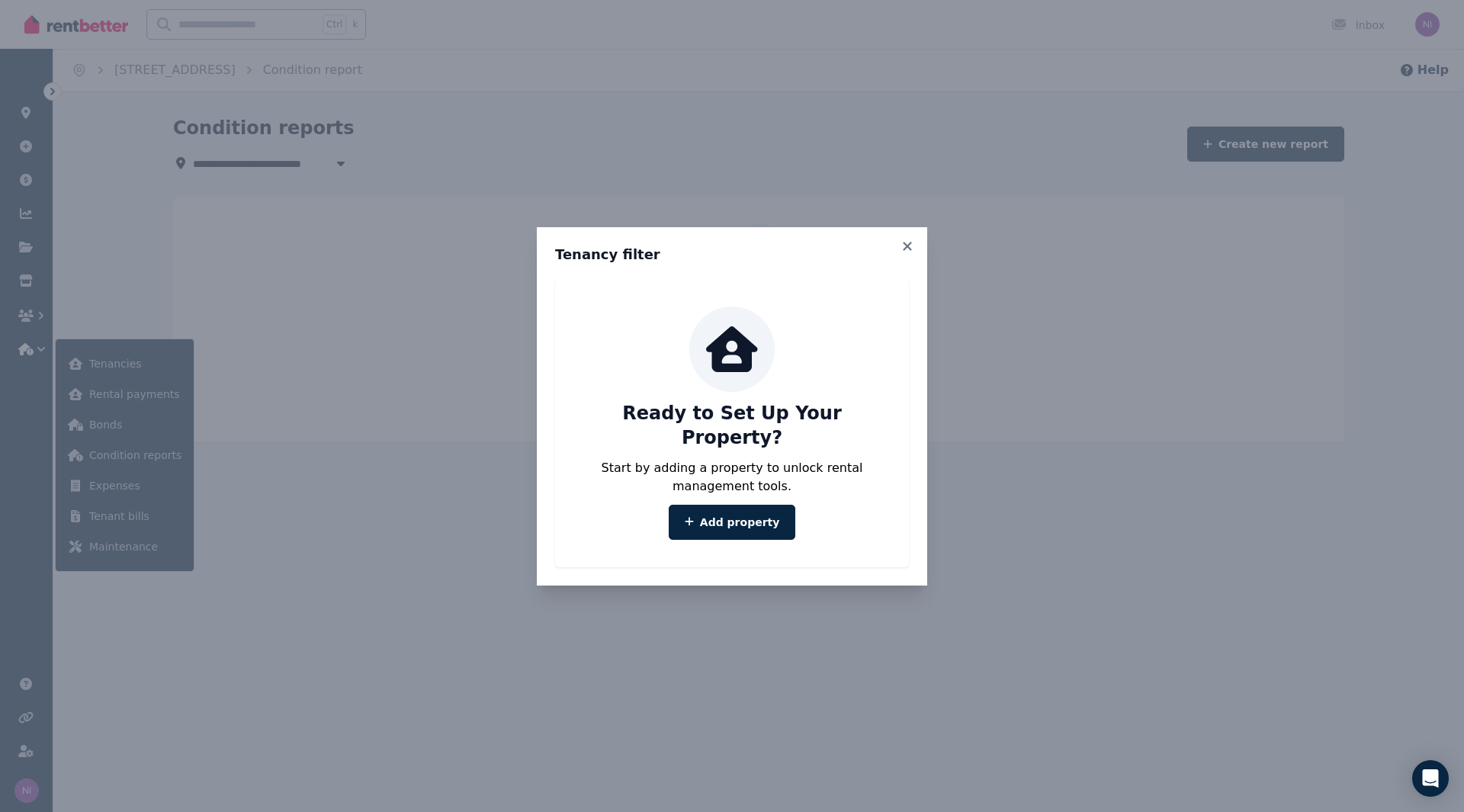
click at [903, 253] on icon at bounding box center [907, 246] width 15 height 14
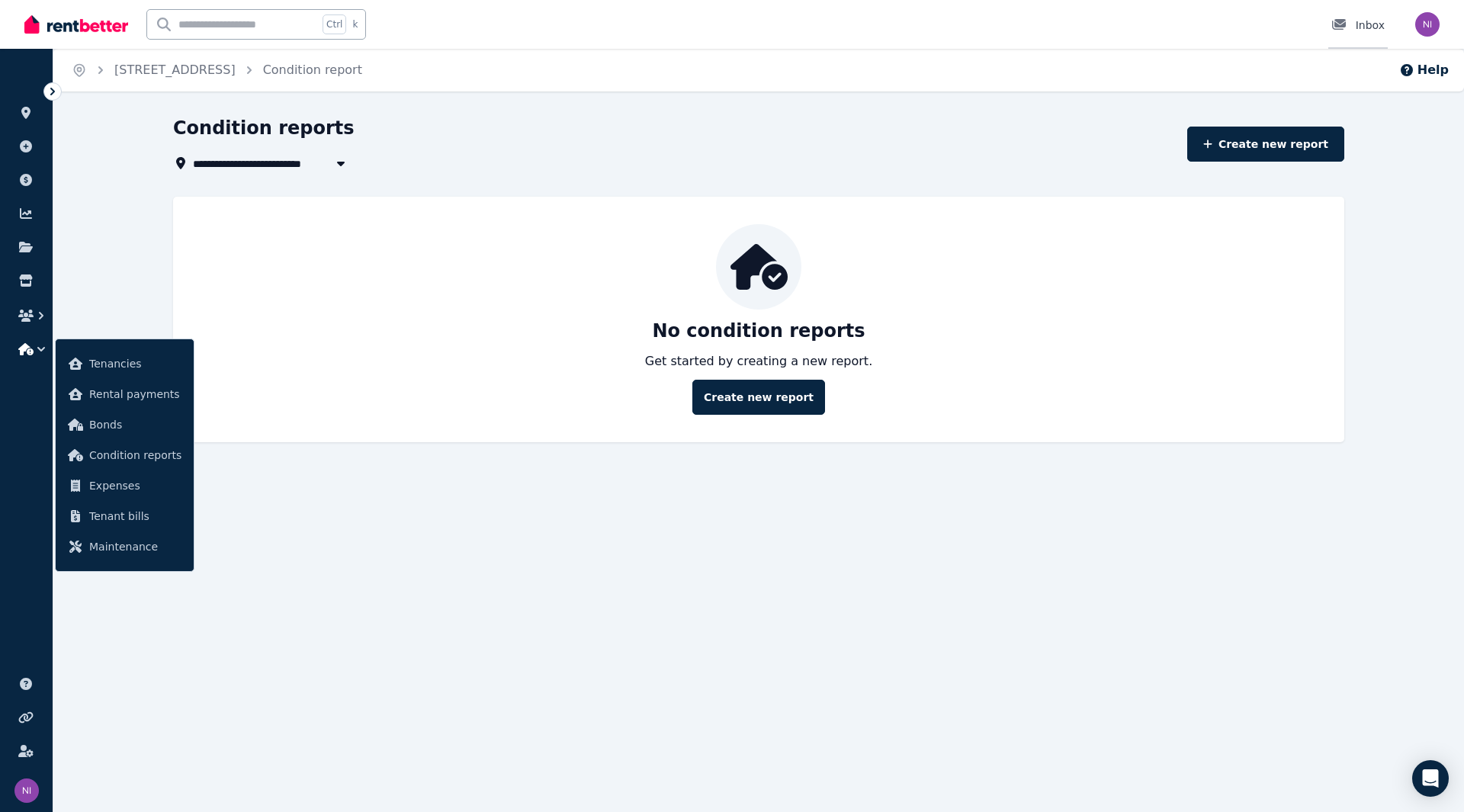
click at [1371, 22] on div "Inbox" at bounding box center [1358, 25] width 53 height 15
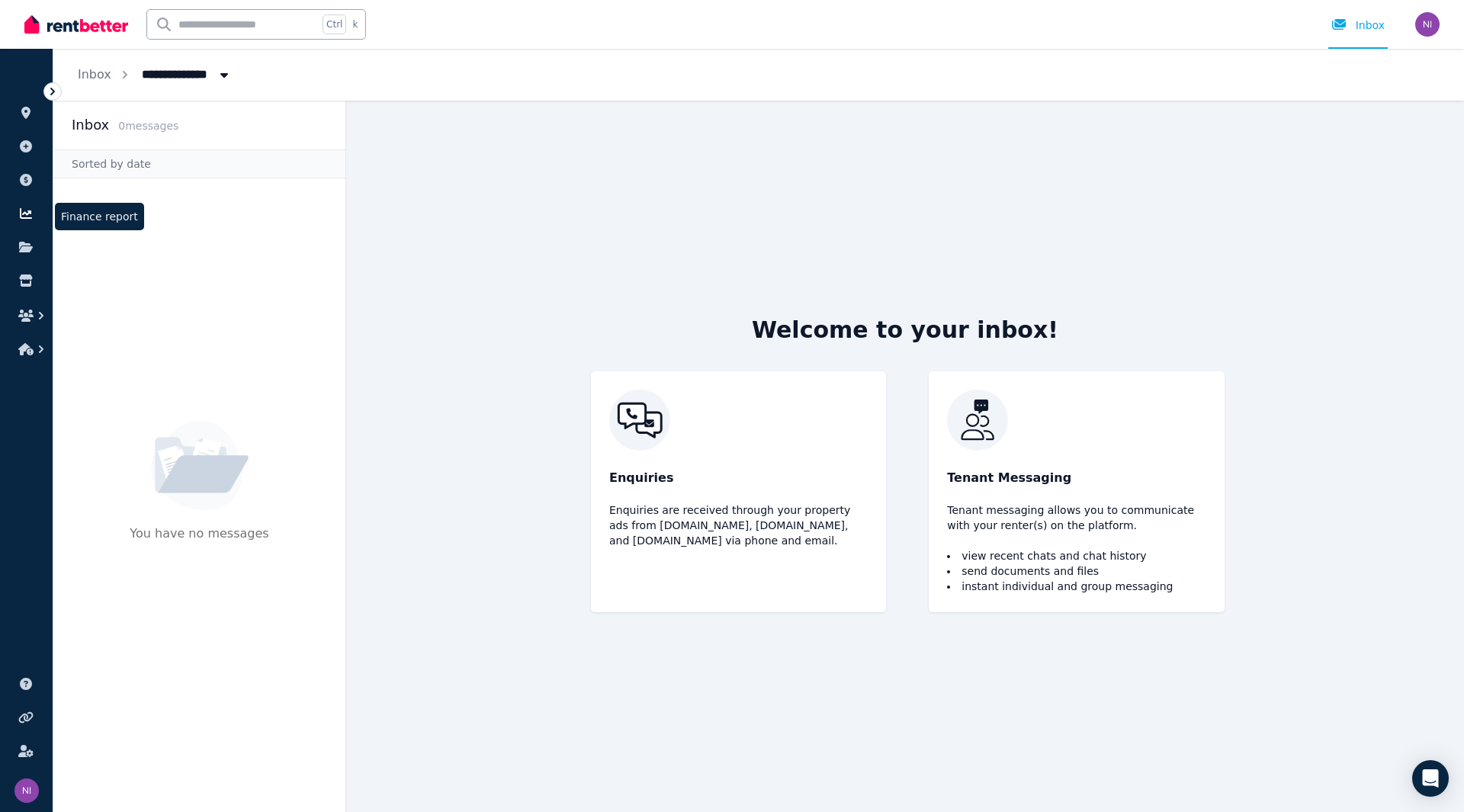
click at [27, 205] on link at bounding box center [26, 213] width 29 height 25
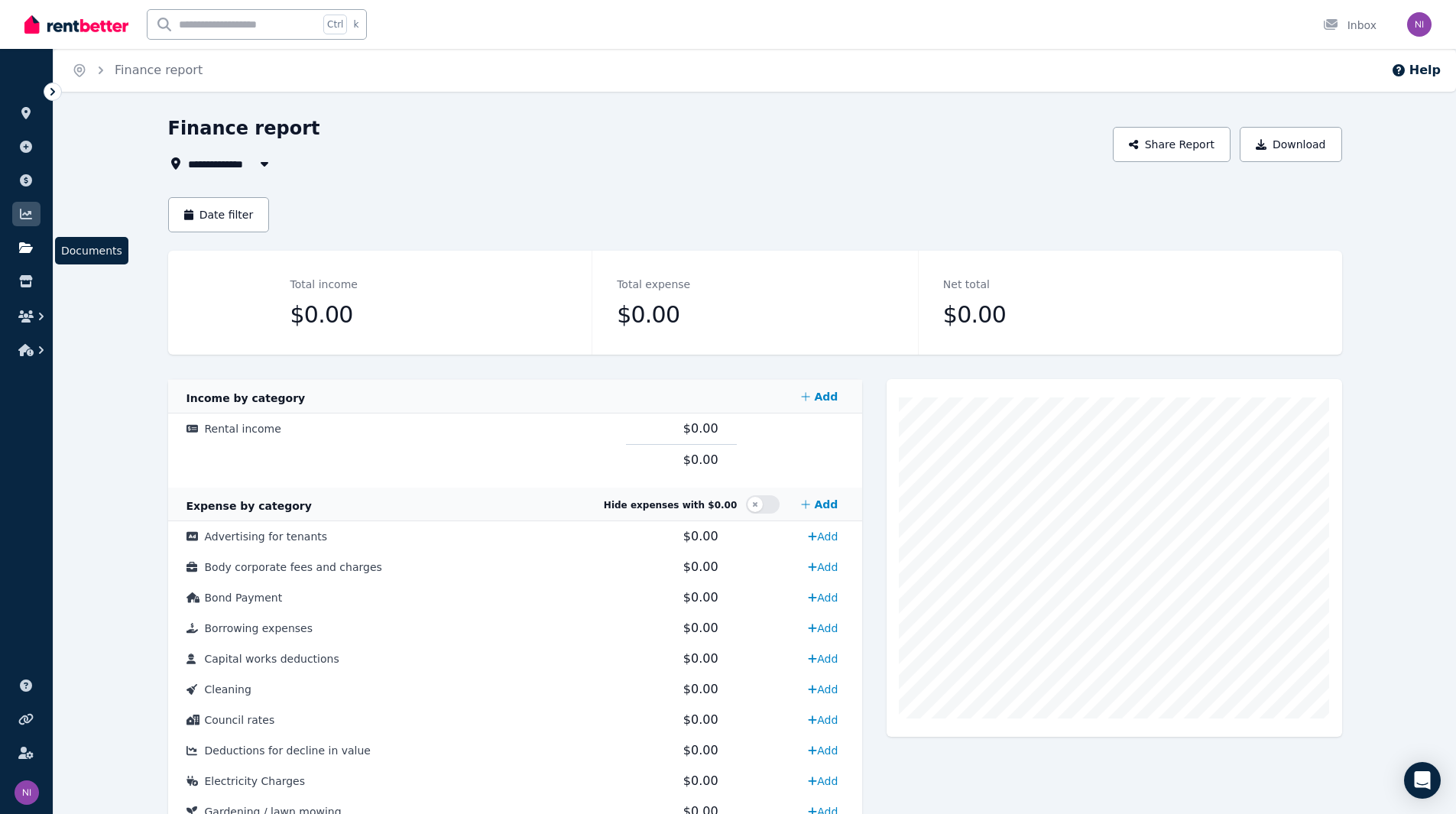
click at [18, 238] on link at bounding box center [26, 247] width 29 height 25
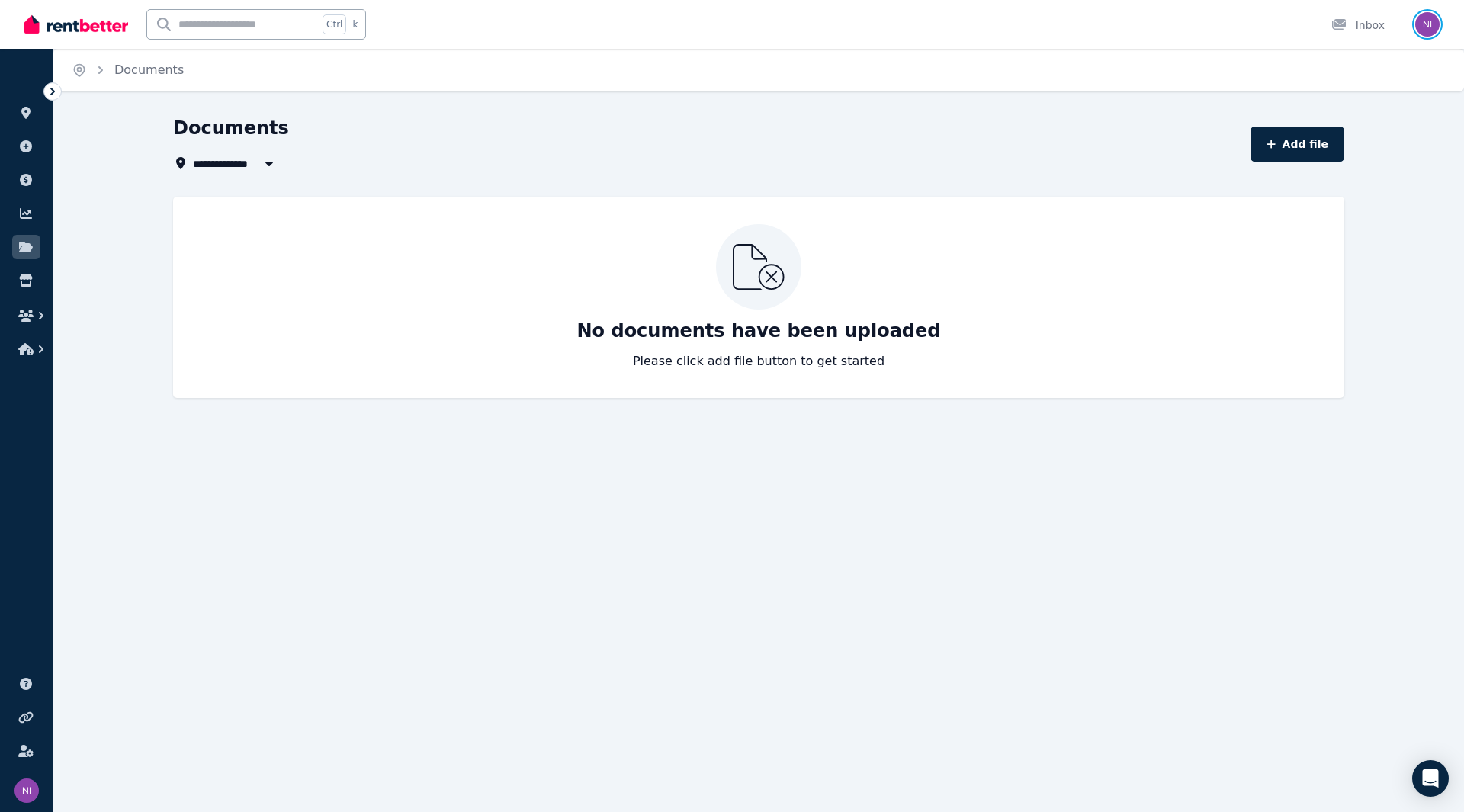
click at [1431, 20] on img "button" at bounding box center [1427, 24] width 25 height 25
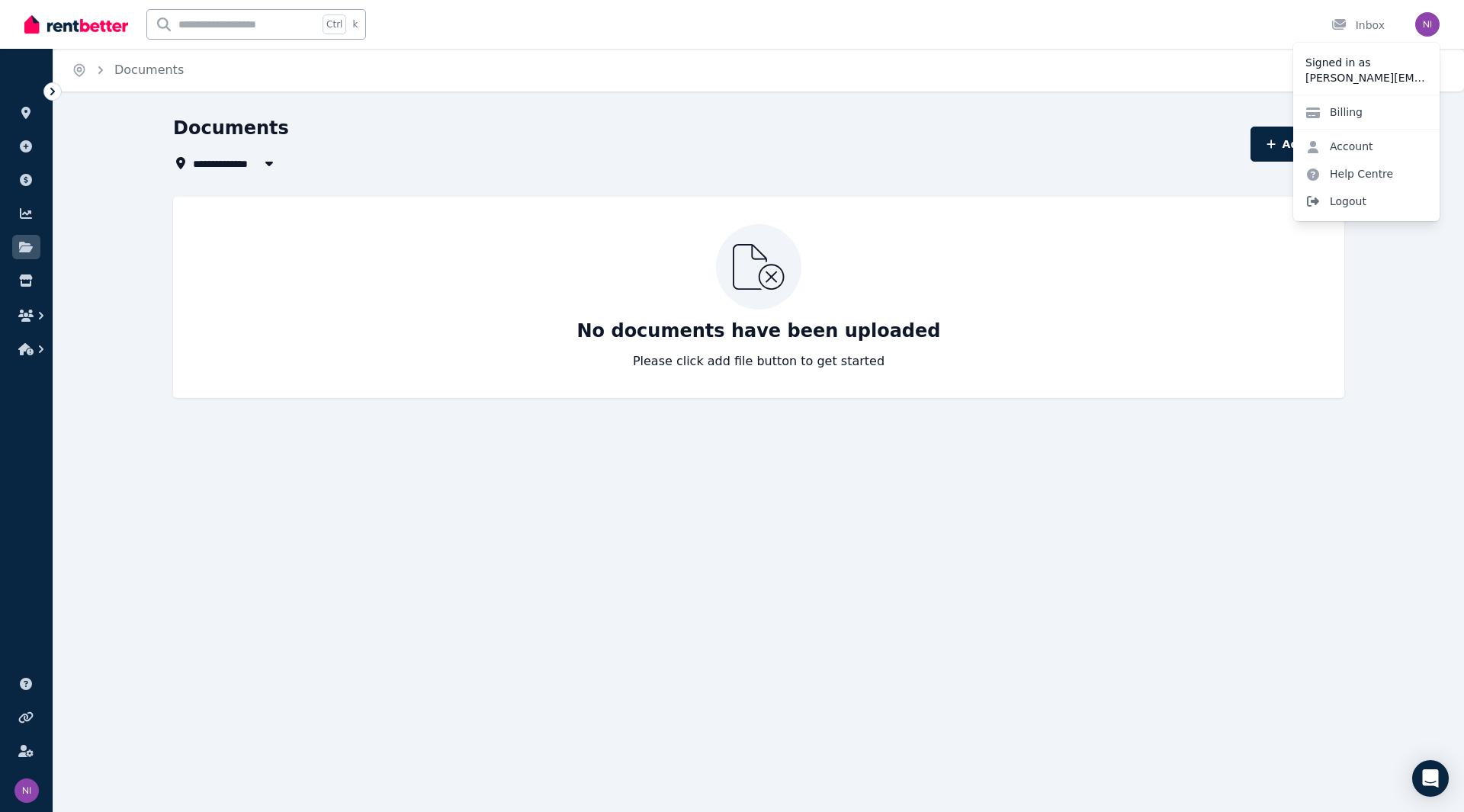
click at [1365, 203] on span "Logout" at bounding box center [1366, 201] width 146 height 28
